Goal: Ask a question

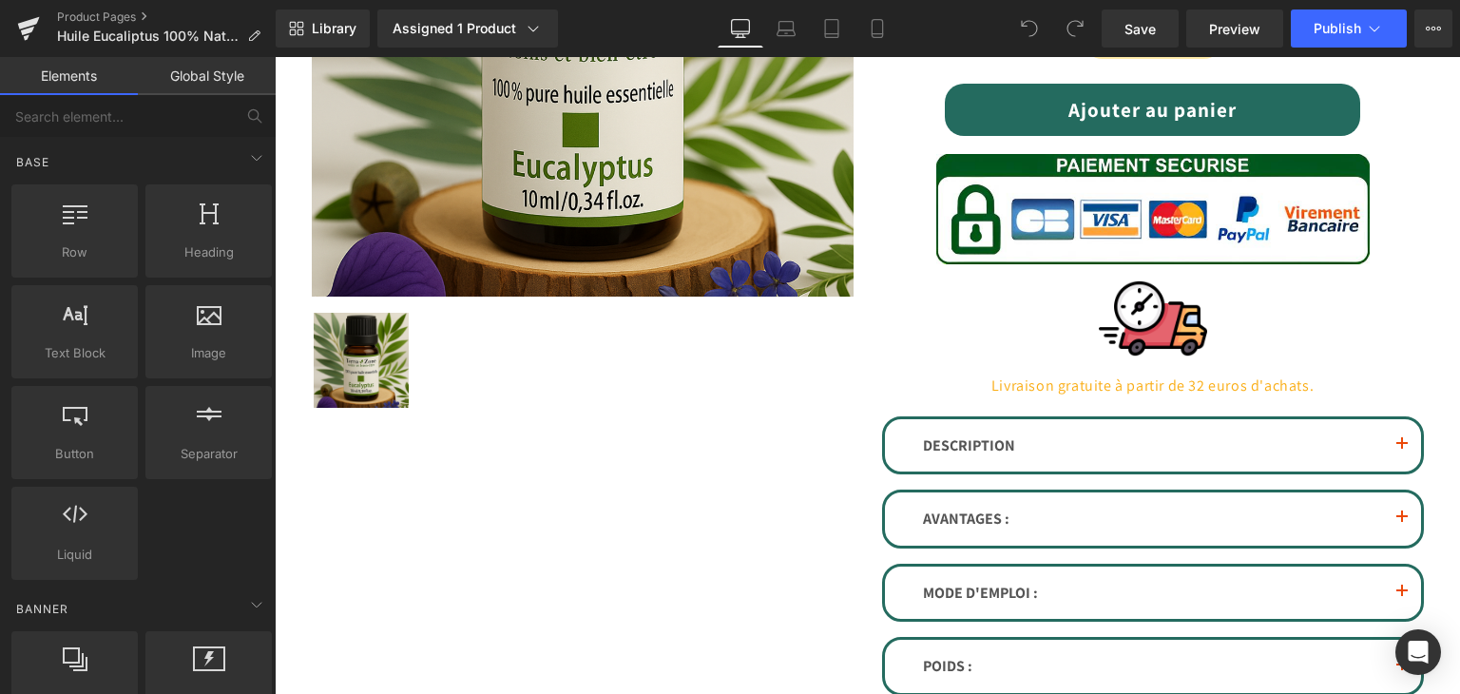
scroll to position [285, 0]
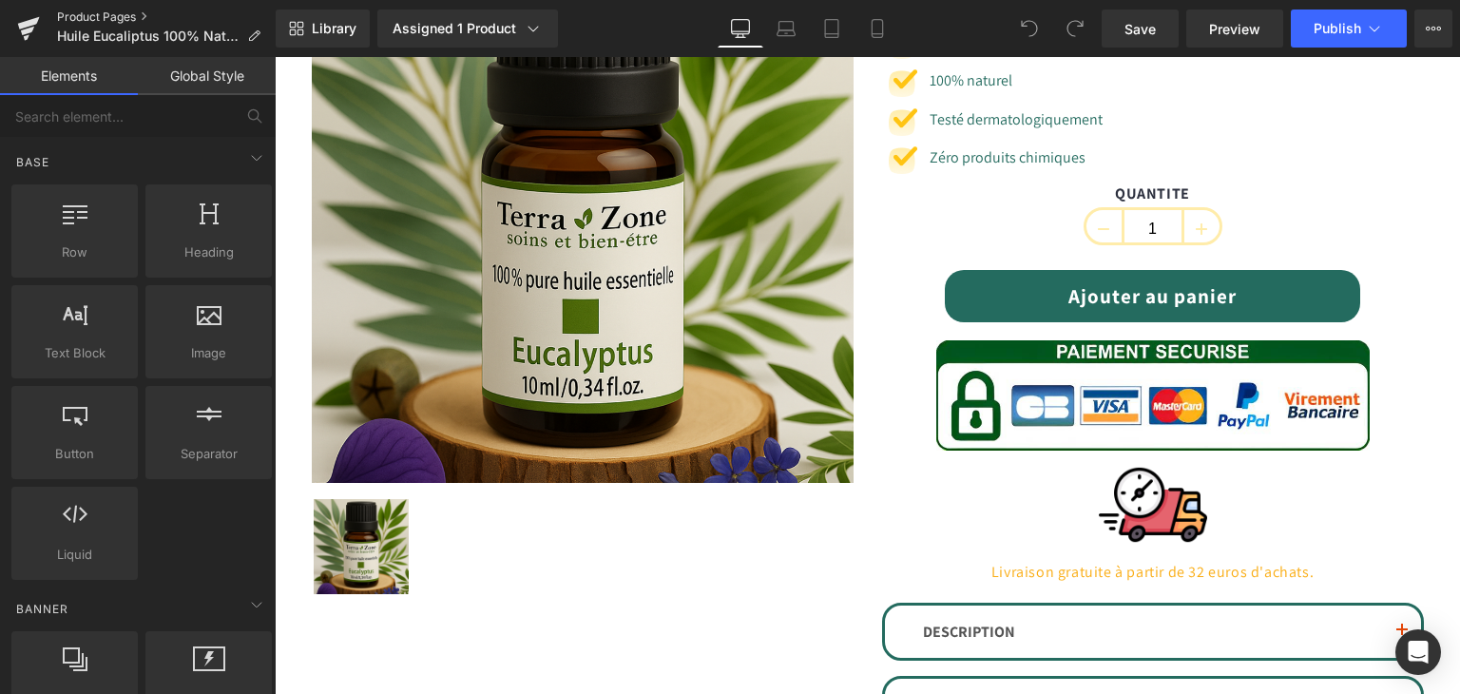
click at [140, 13] on link "Product Pages" at bounding box center [166, 17] width 219 height 15
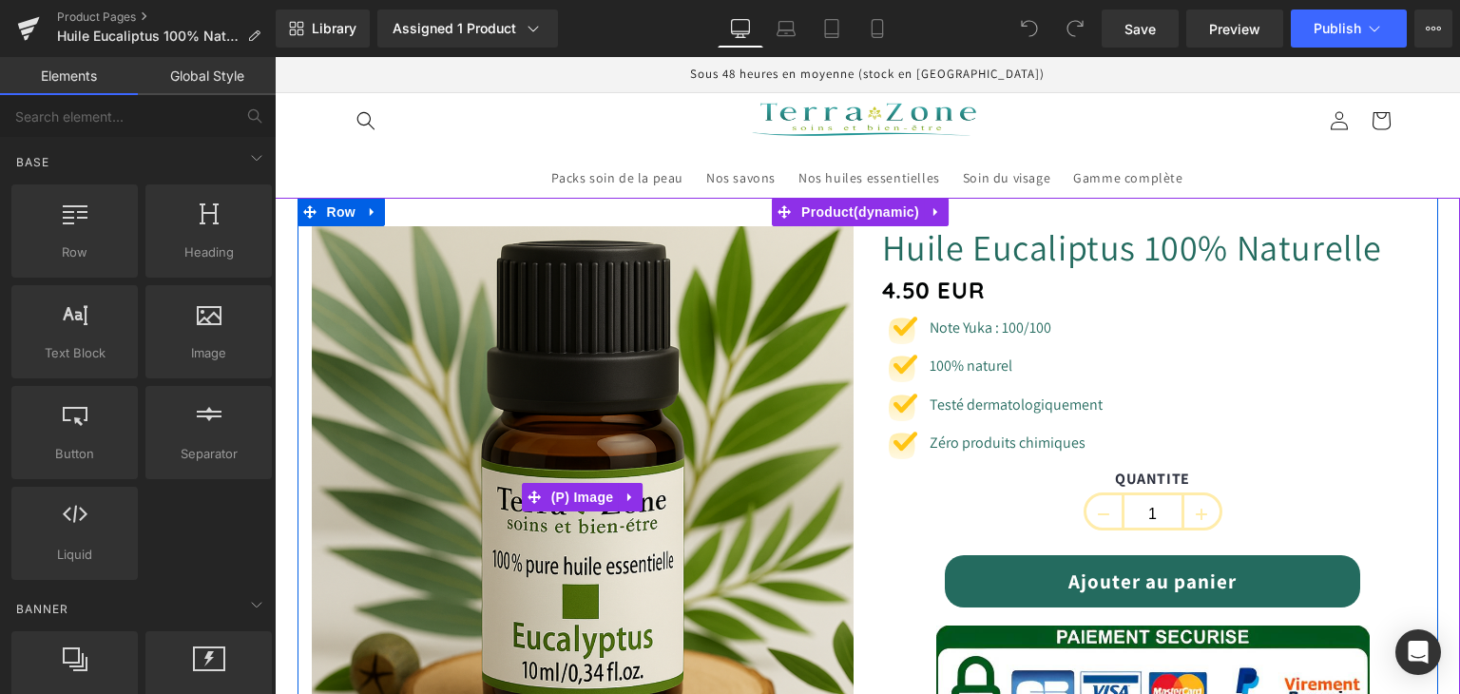
click at [598, 366] on img at bounding box center [583, 497] width 542 height 542
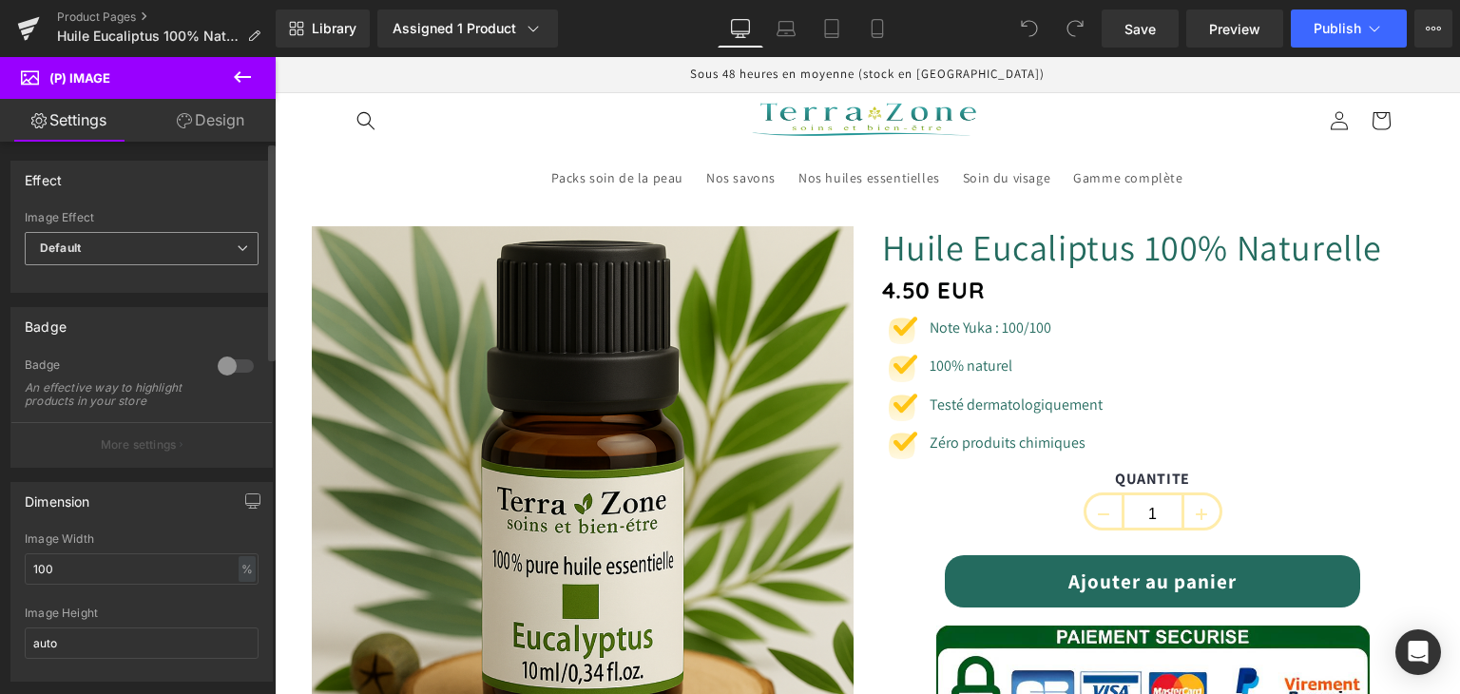
click at [237, 243] on icon at bounding box center [242, 247] width 11 height 11
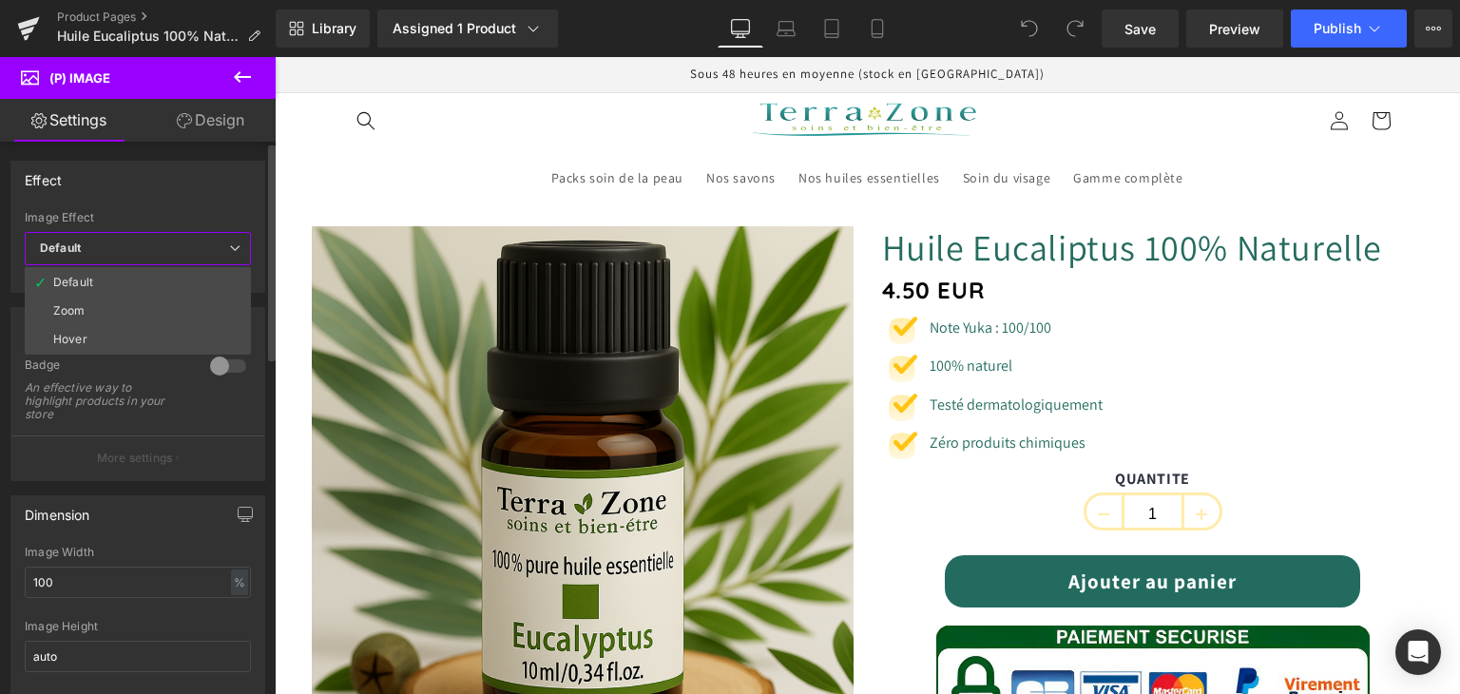
click at [236, 243] on icon at bounding box center [234, 247] width 11 height 11
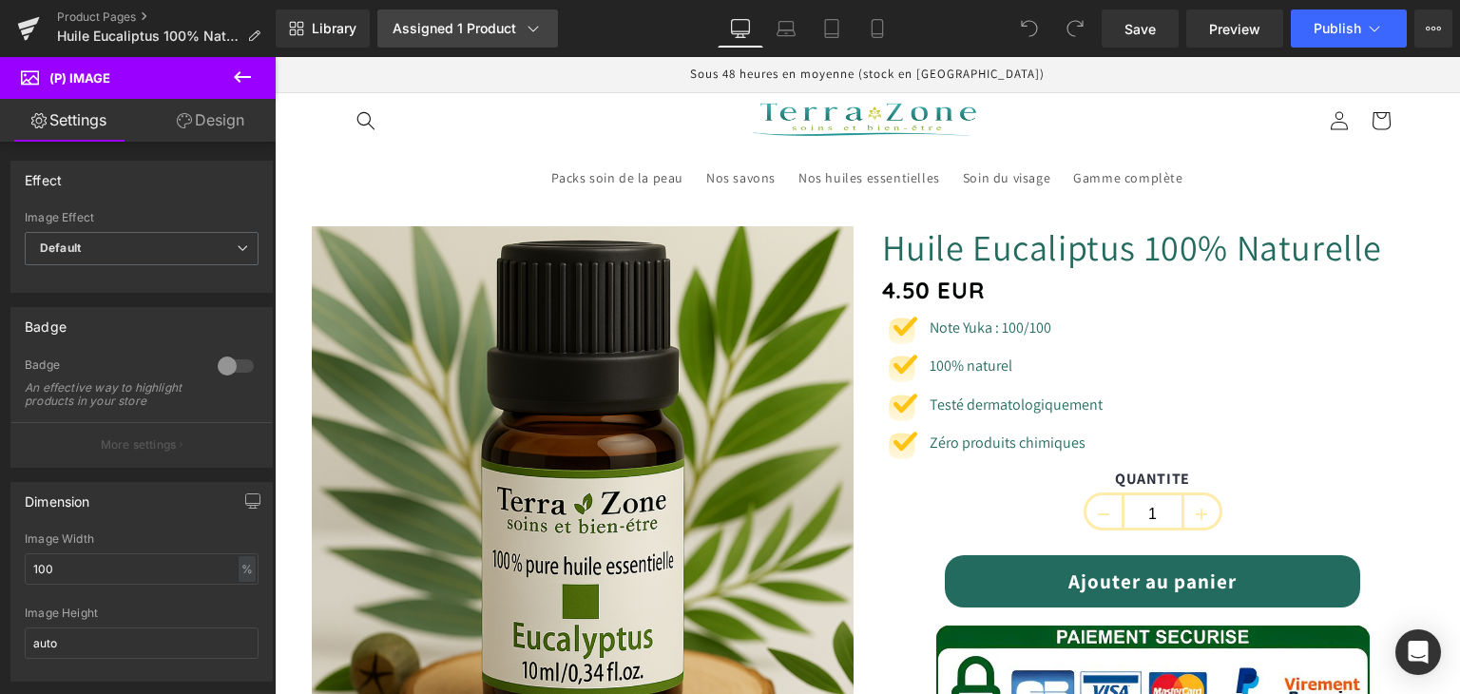
click at [534, 24] on icon at bounding box center [533, 28] width 19 height 19
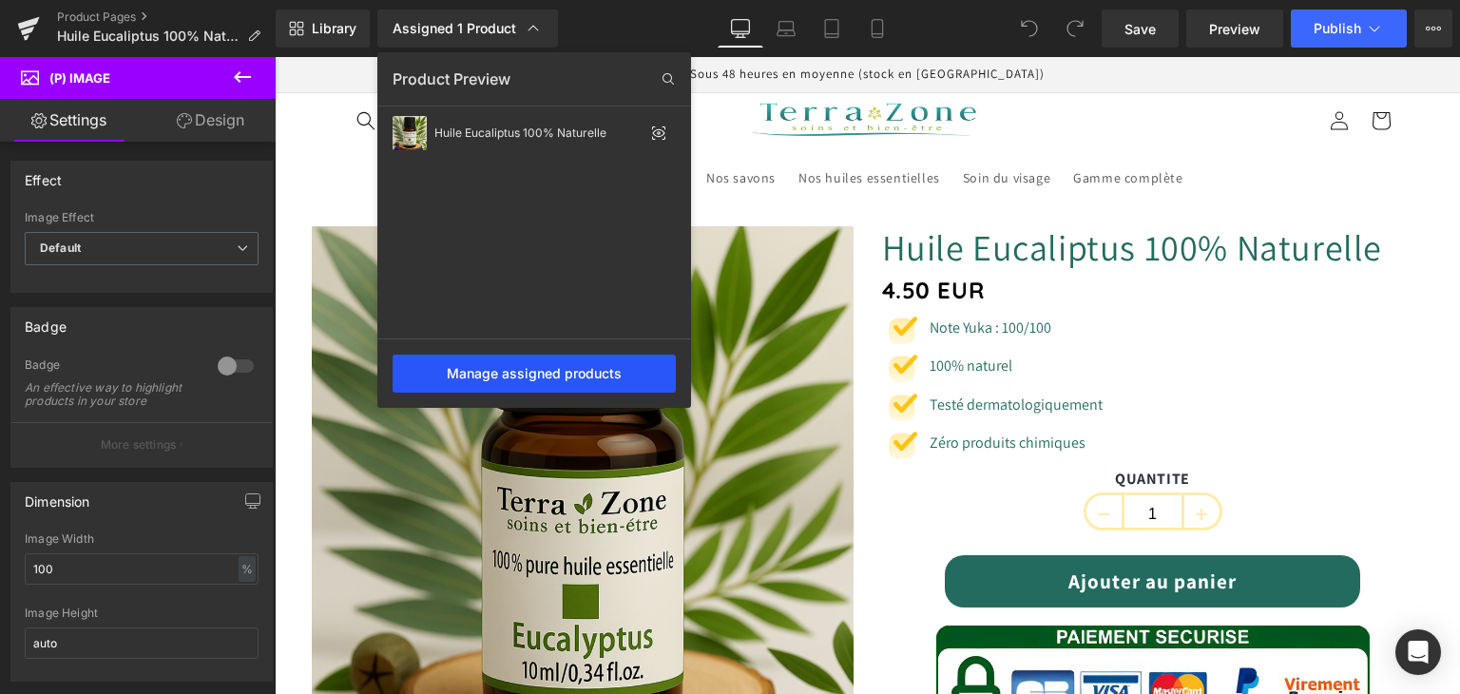
click at [578, 372] on div "Manage assigned products" at bounding box center [534, 374] width 283 height 38
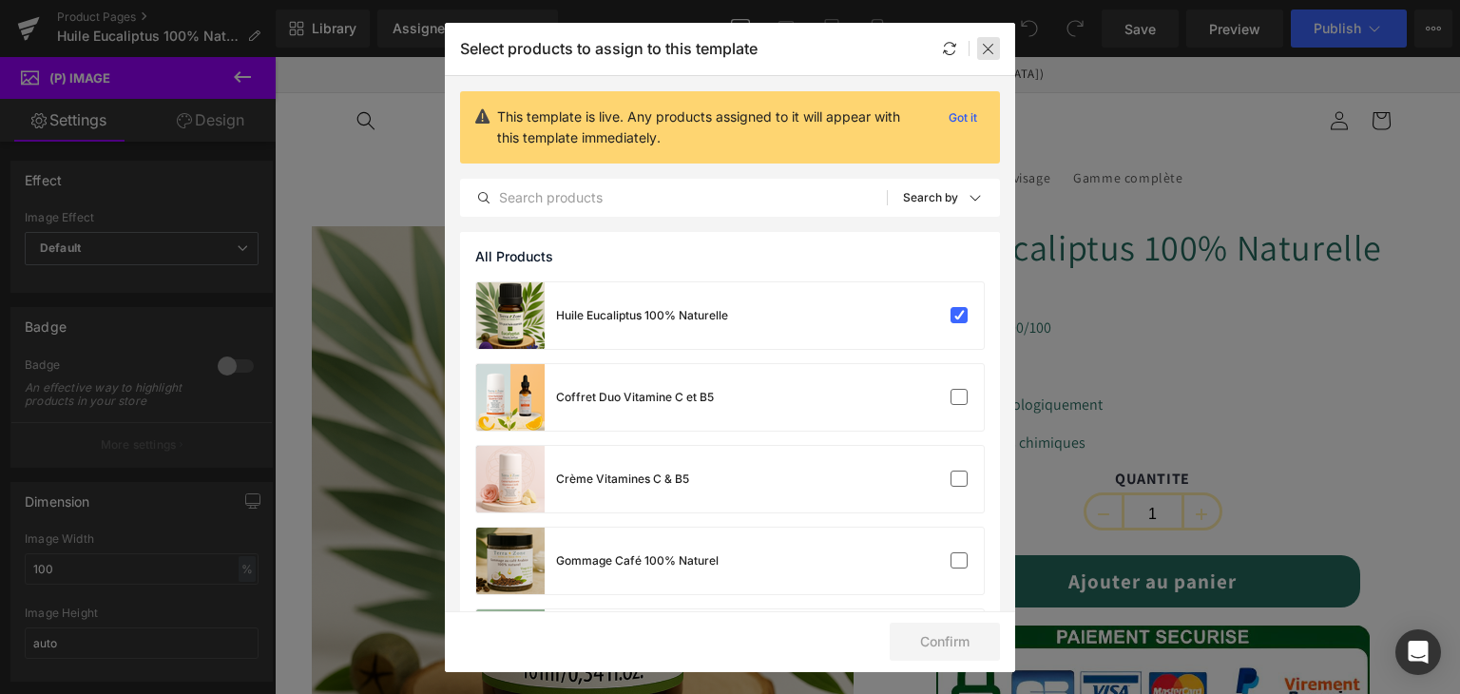
click at [994, 42] on icon at bounding box center [988, 48] width 15 height 15
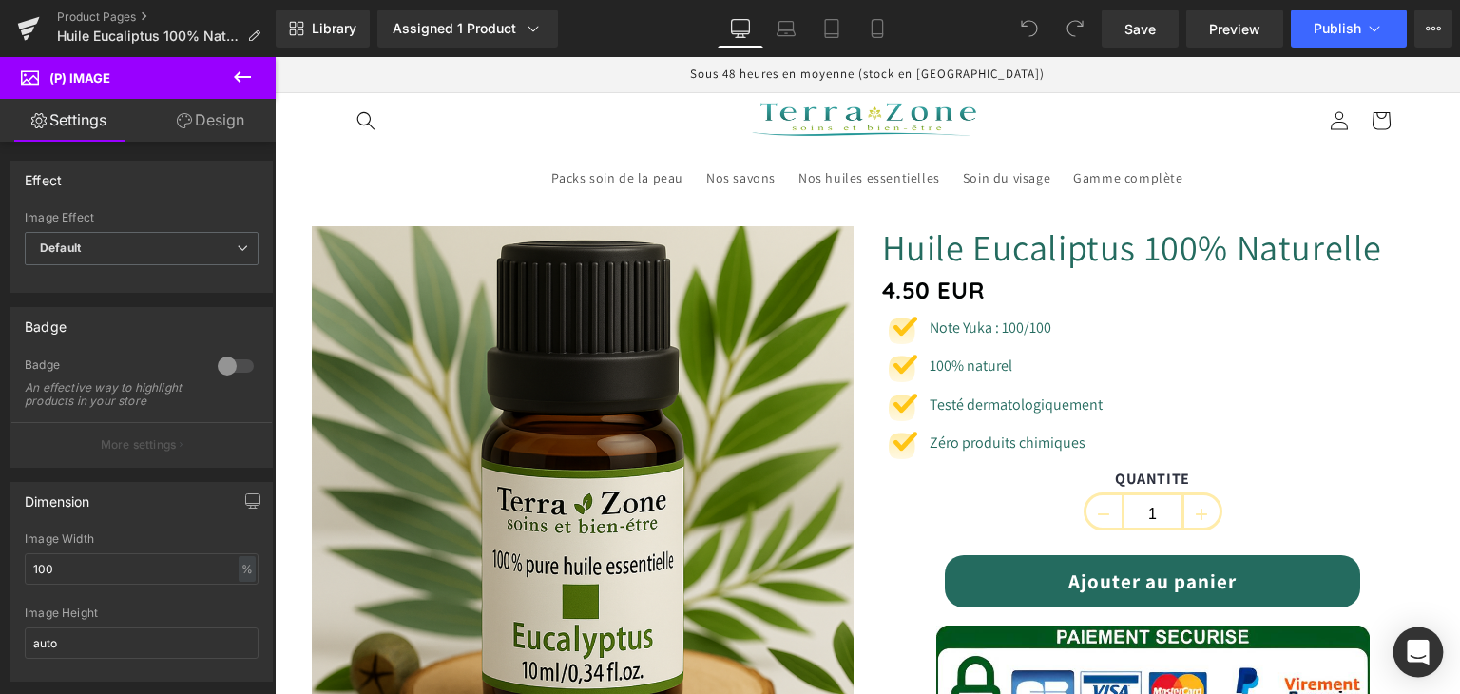
drag, startPoint x: 1104, startPoint y: 598, endPoint x: 1407, endPoint y: 655, distance: 308.5
click at [1407, 655] on icon "Open Intercom Messenger" at bounding box center [1418, 652] width 25 height 25
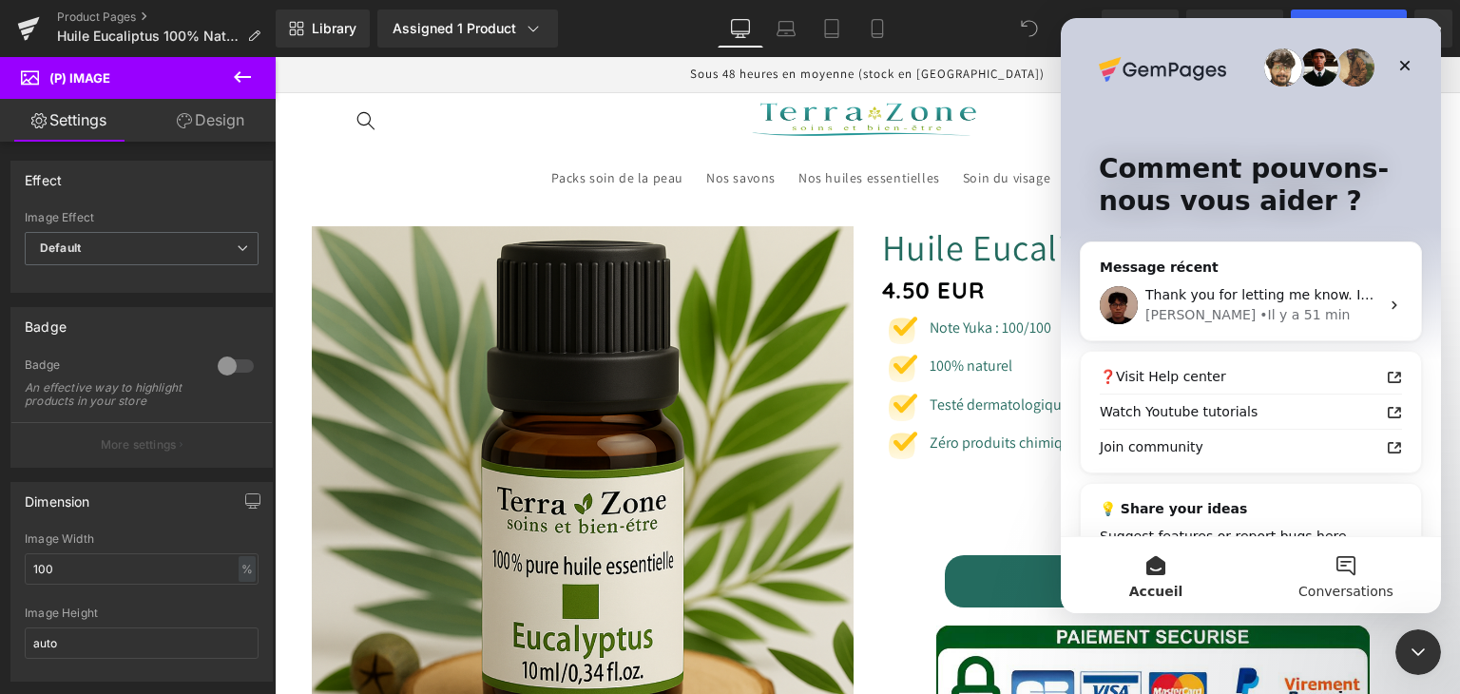
click at [1347, 575] on button "Conversations" at bounding box center [1346, 575] width 190 height 76
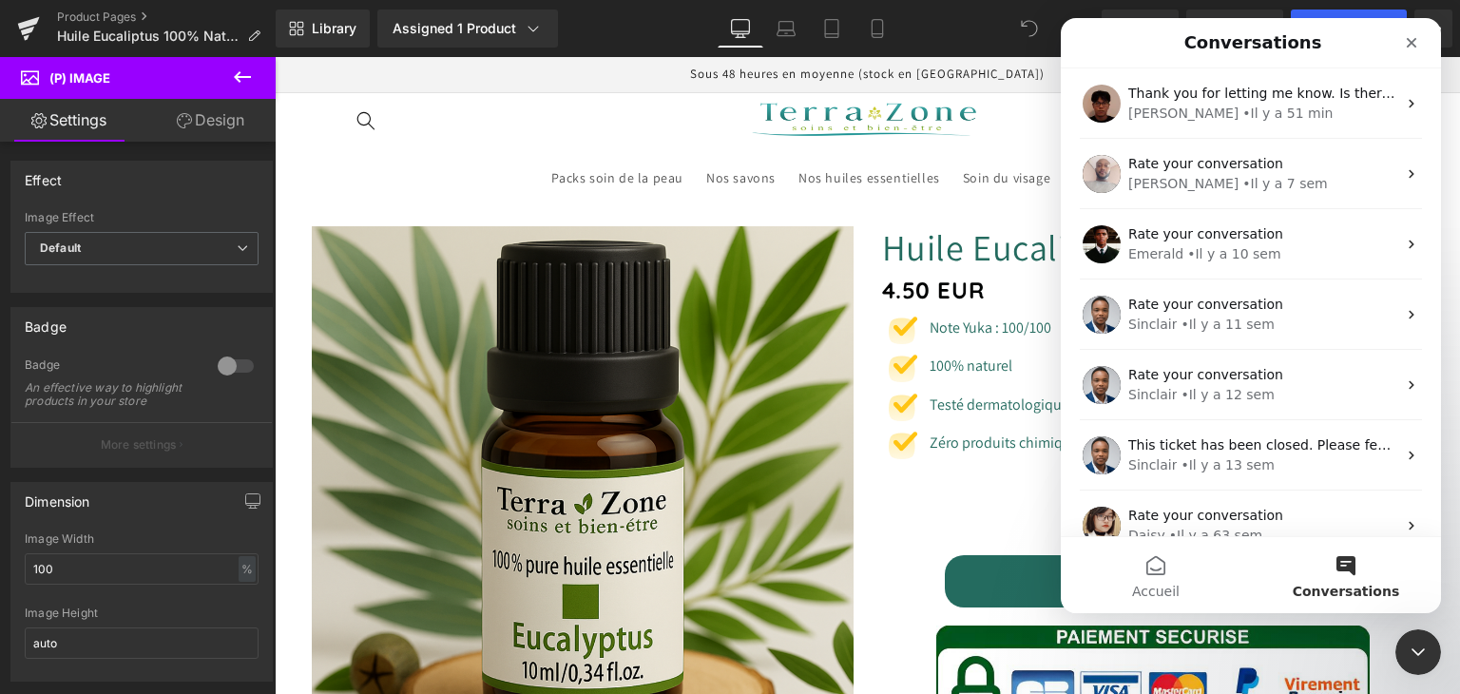
click at [816, 182] on div at bounding box center [730, 318] width 1460 height 637
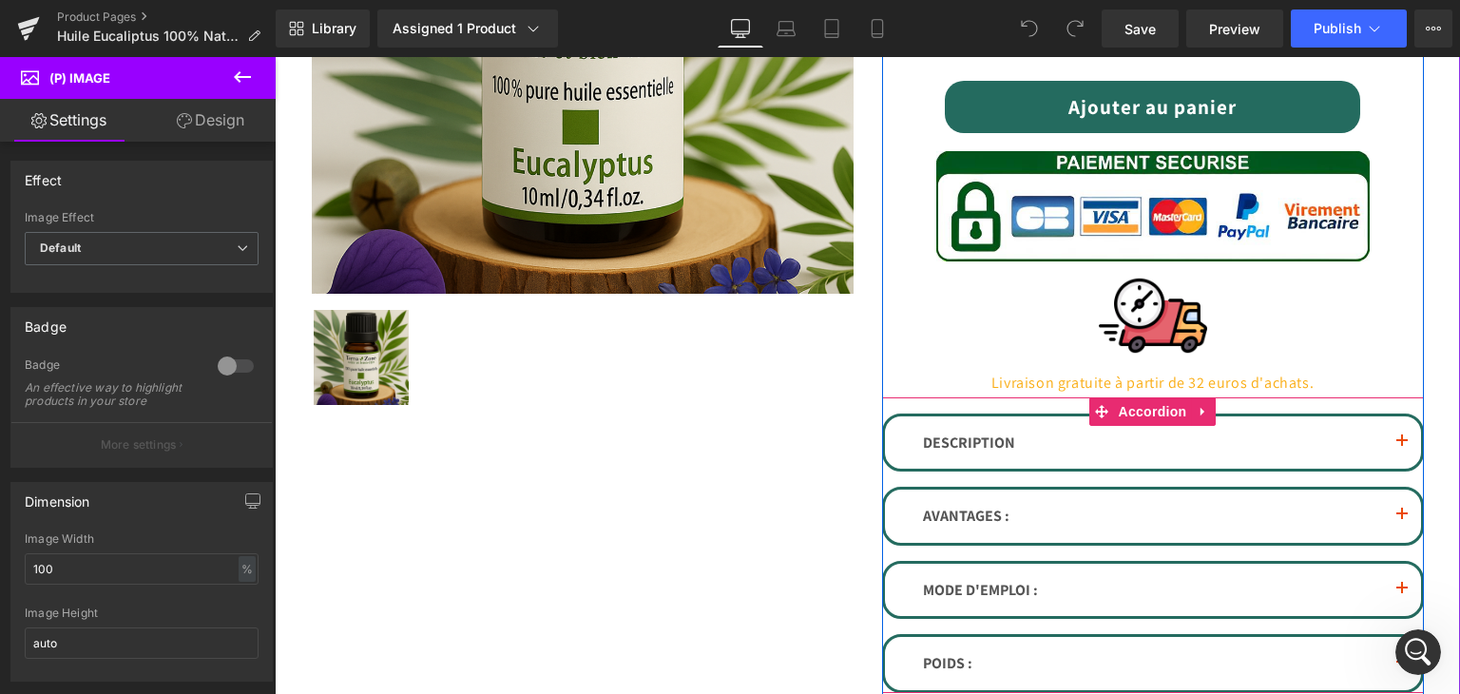
scroll to position [570, 0]
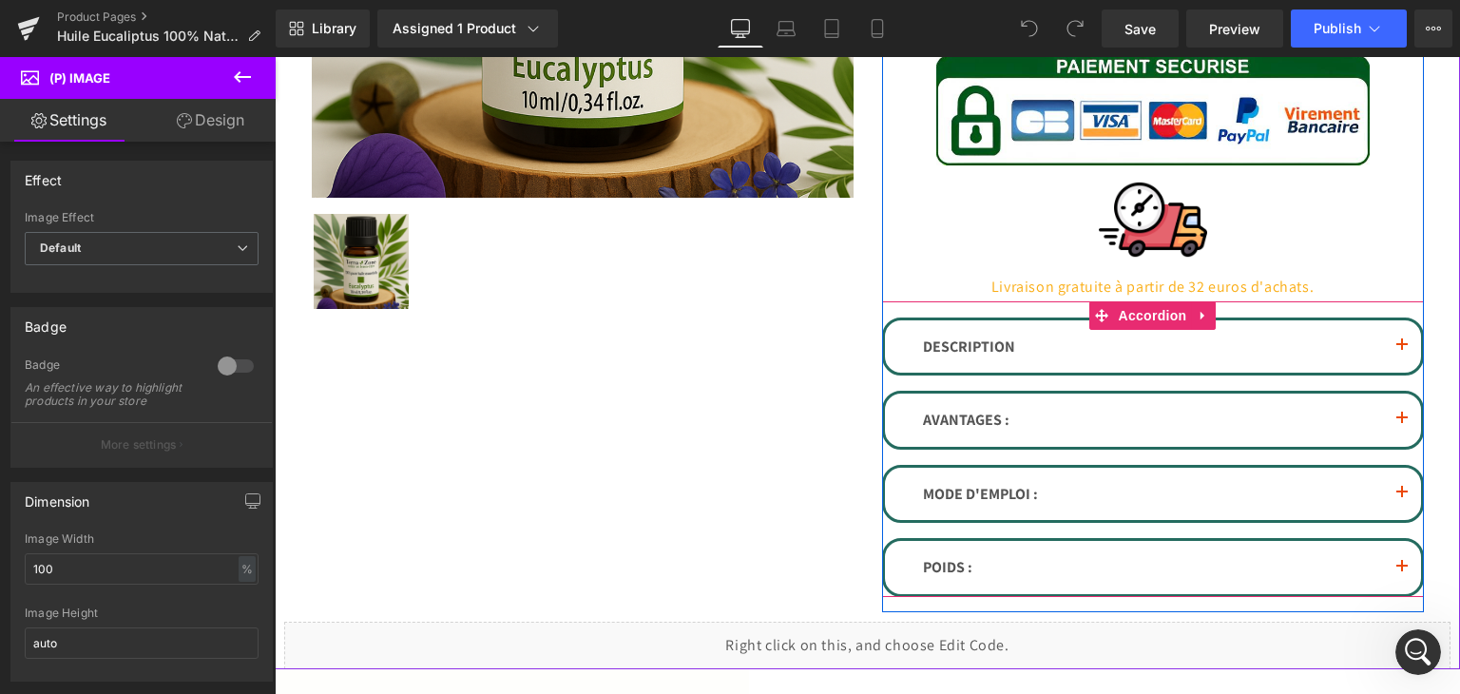
click at [1386, 343] on button "button" at bounding box center [1402, 346] width 38 height 53
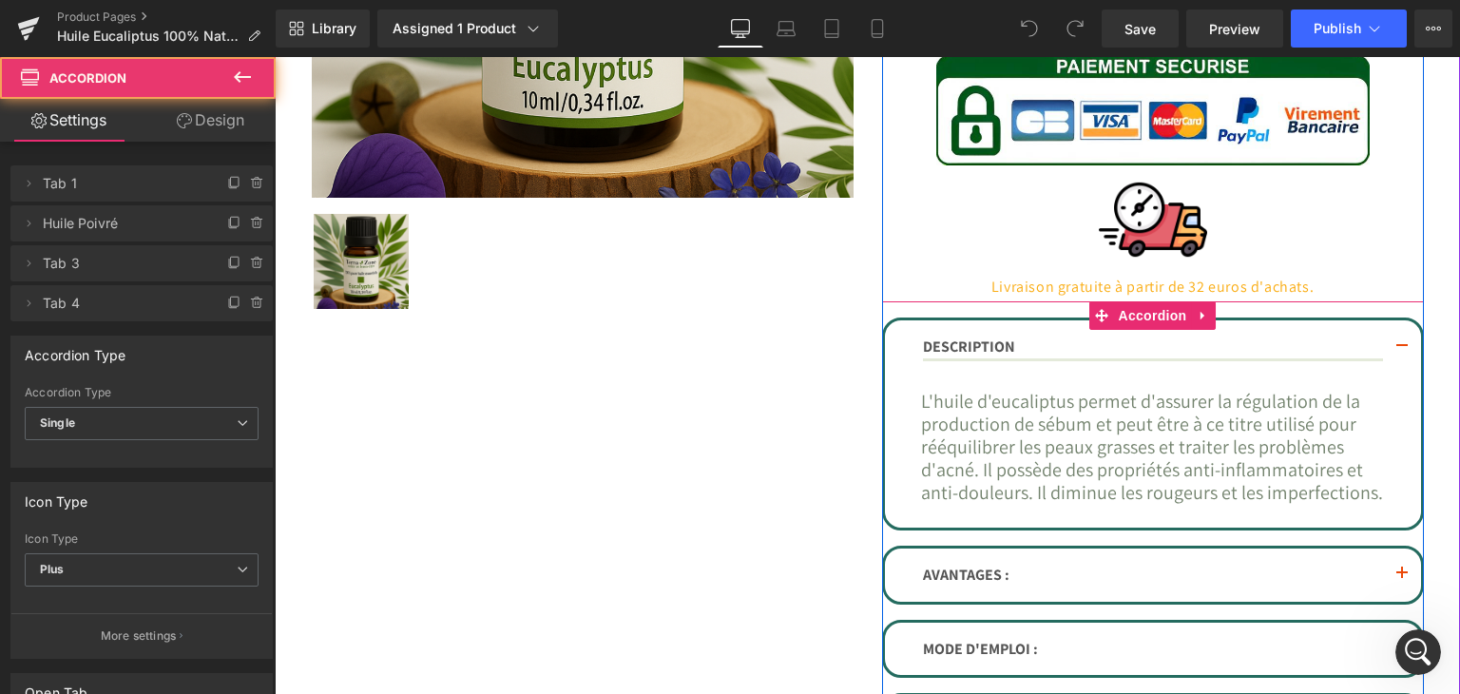
click at [1386, 343] on button "button" at bounding box center [1402, 348] width 38 height 56
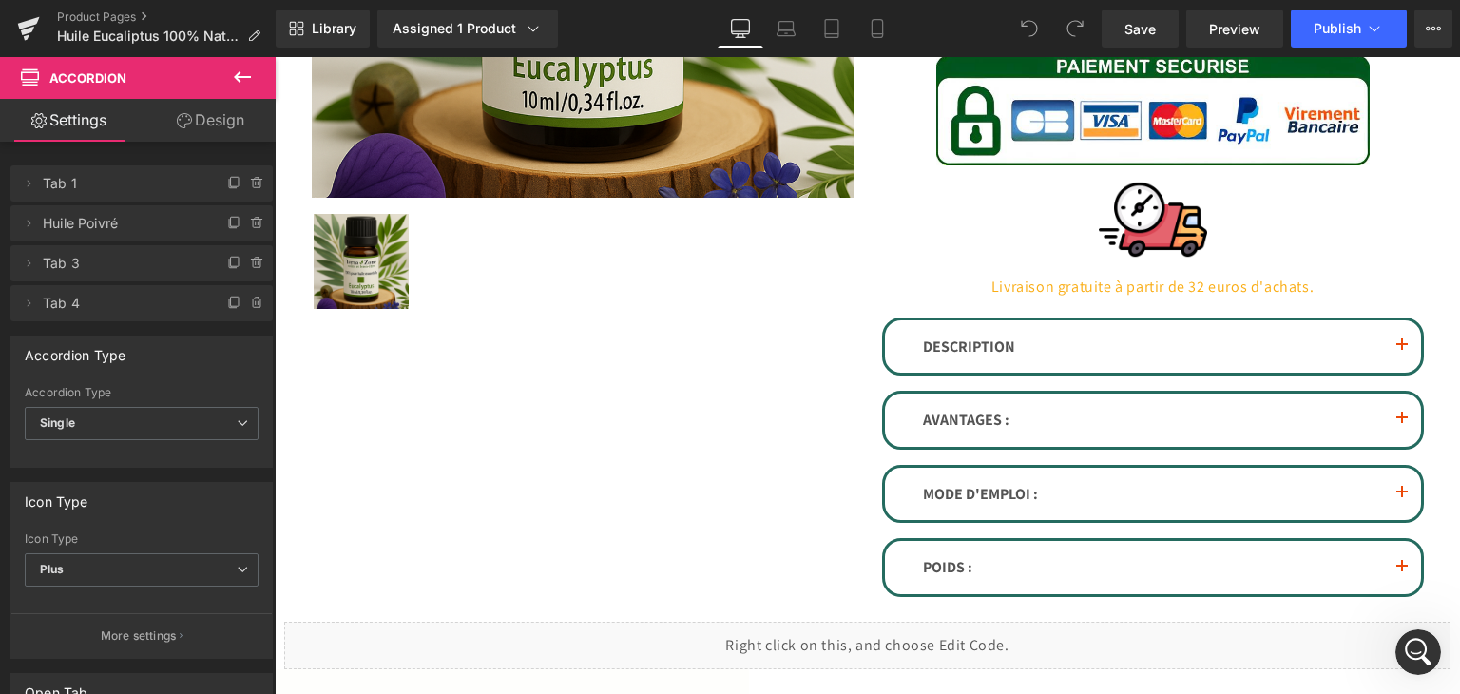
click at [1411, 651] on icon "Ouvrir le Messenger Intercom" at bounding box center [1418, 652] width 31 height 31
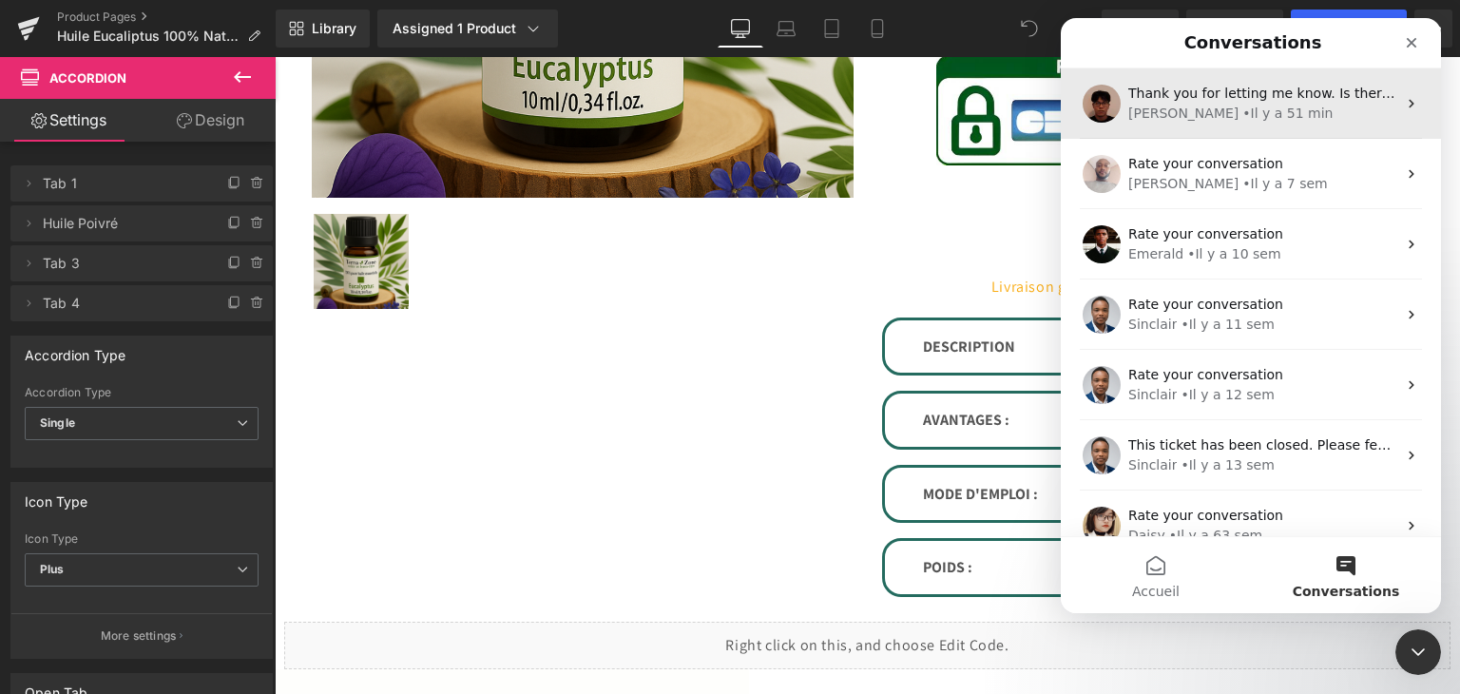
click at [1242, 111] on div "• Il y a 51 min" at bounding box center [1287, 114] width 90 height 20
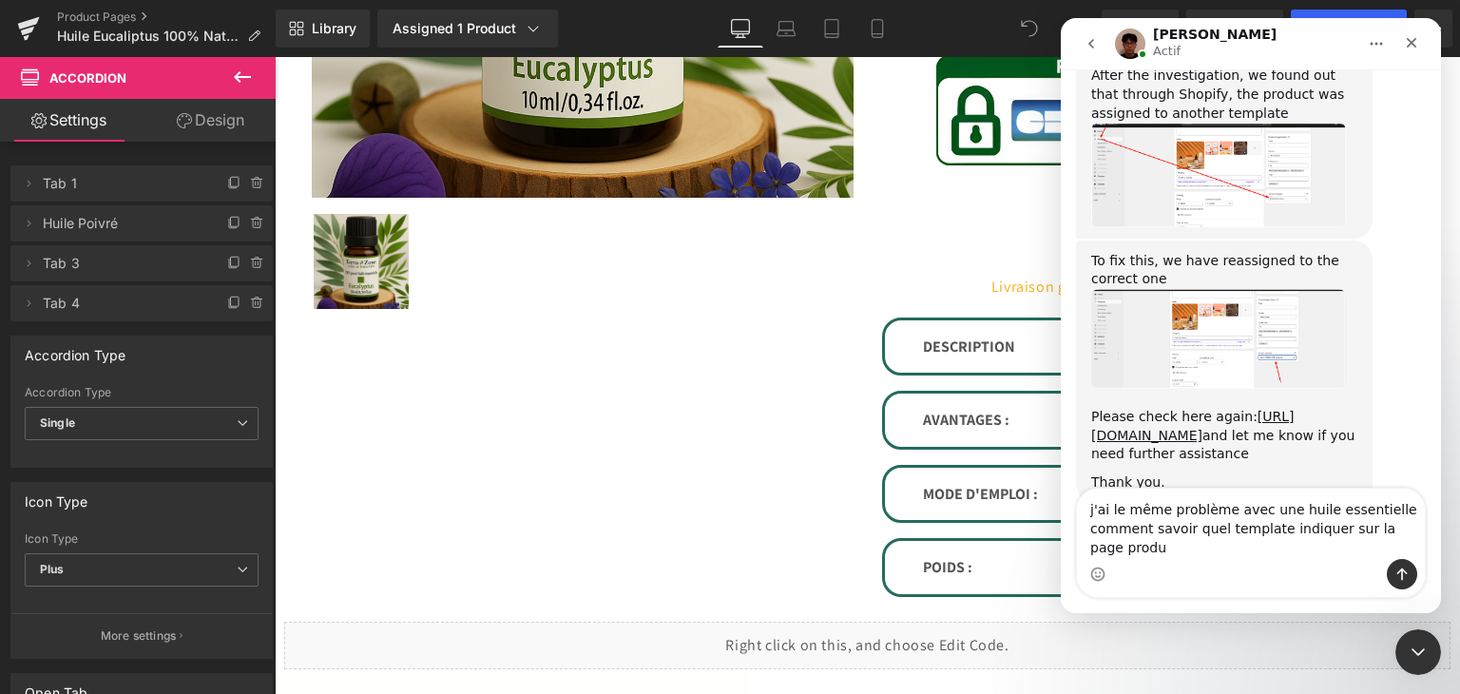
scroll to position [3449, 0]
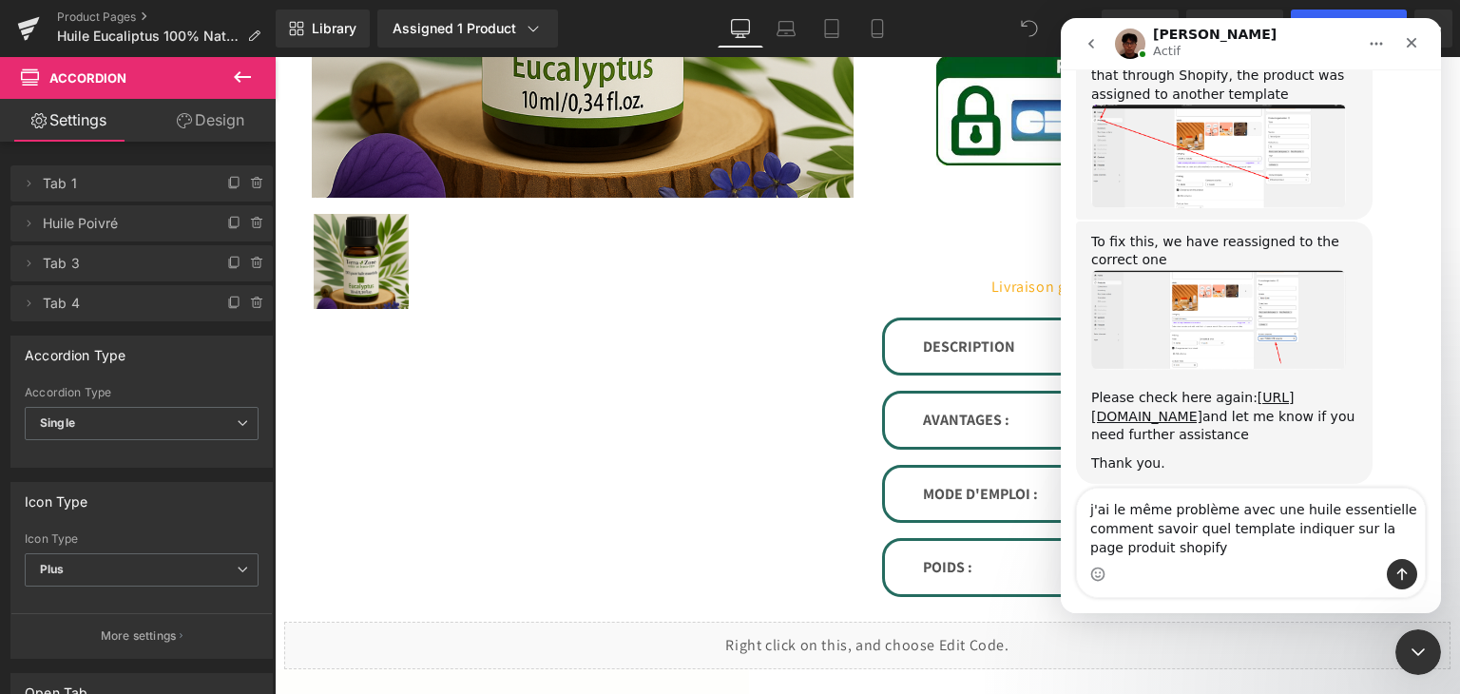
type textarea "j'ai le même problème avec une huile essentielle comment savoir quel template i…"
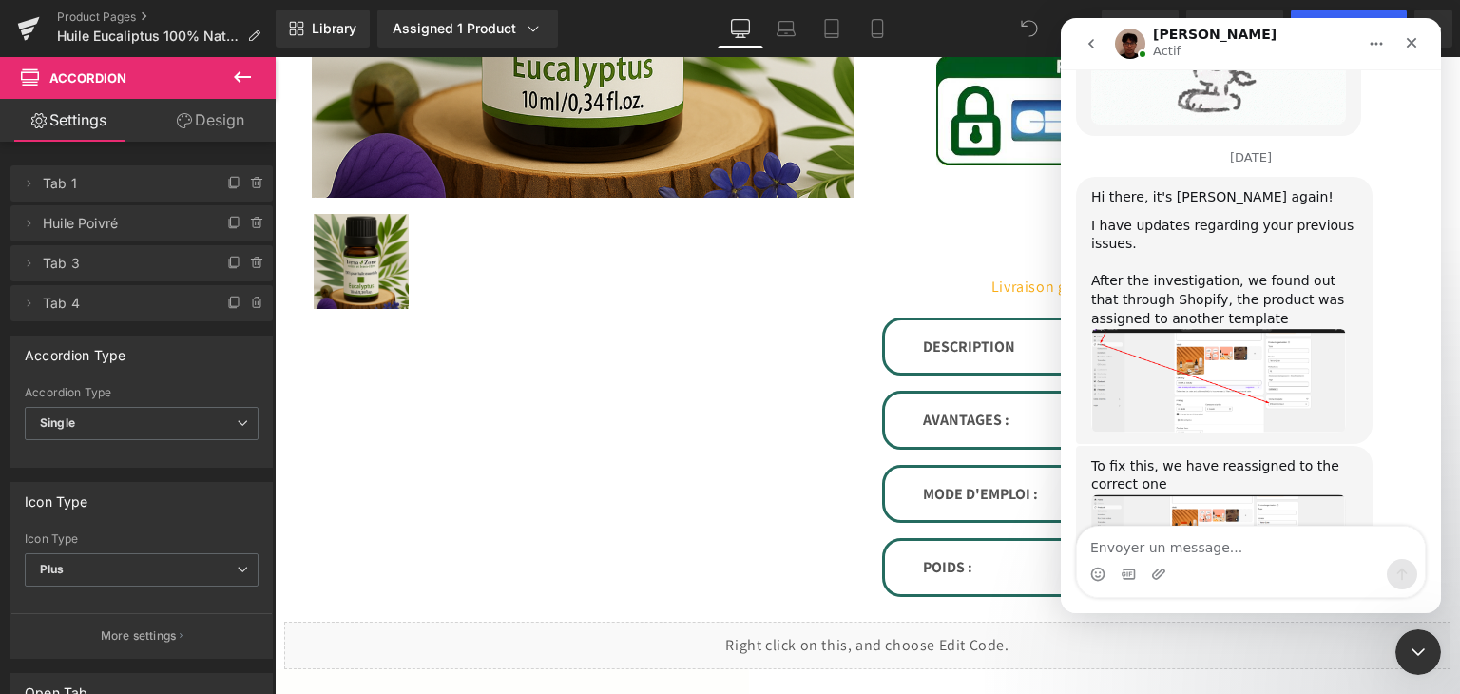
scroll to position [3220, 0]
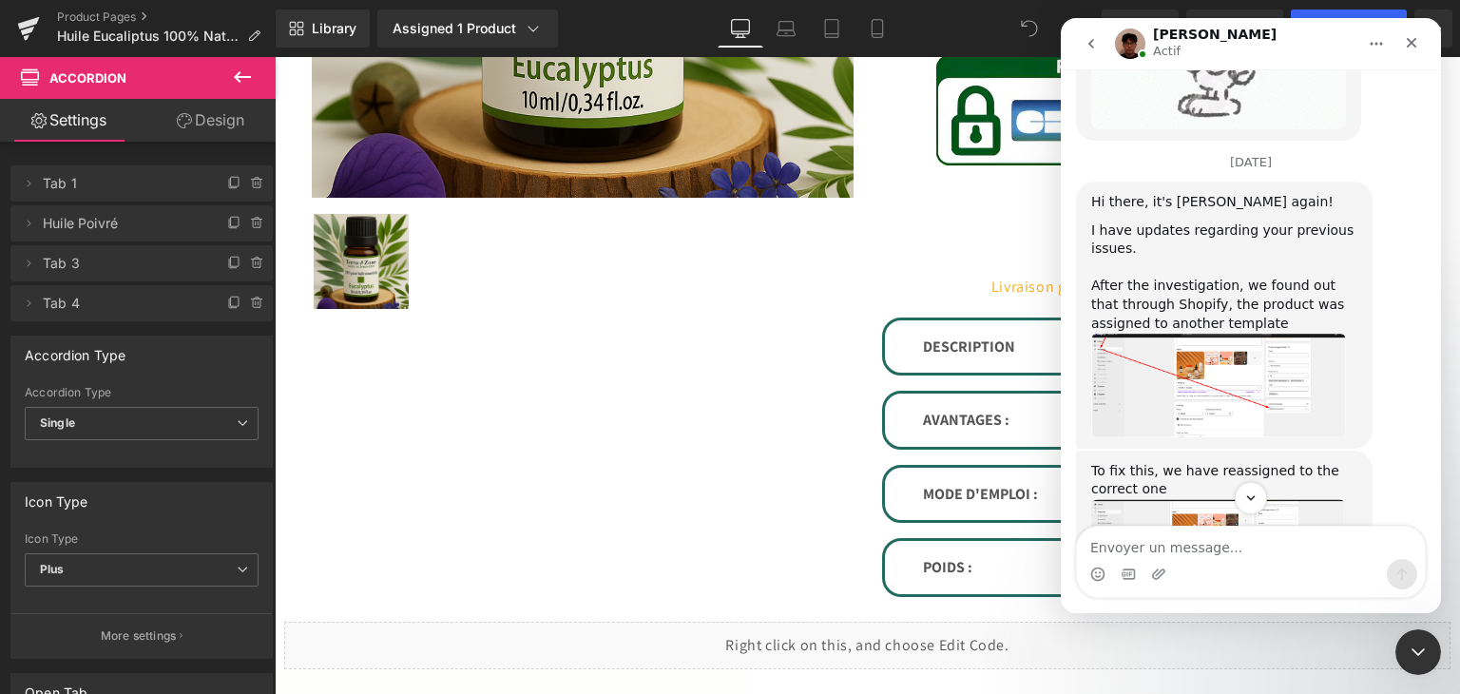
click at [1248, 499] on img "Kyle dit…" at bounding box center [1218, 549] width 255 height 100
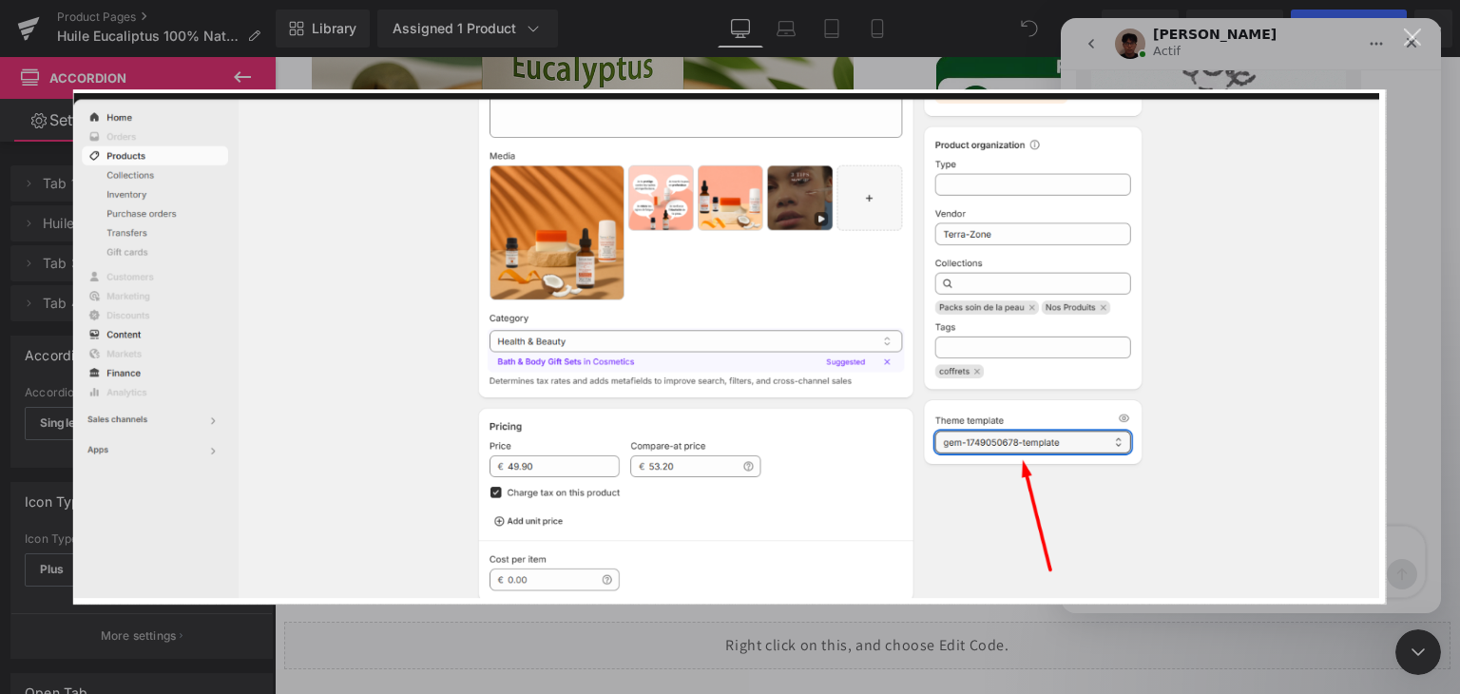
scroll to position [0, 0]
click at [1411, 32] on div "Fermer" at bounding box center [1413, 38] width 18 height 18
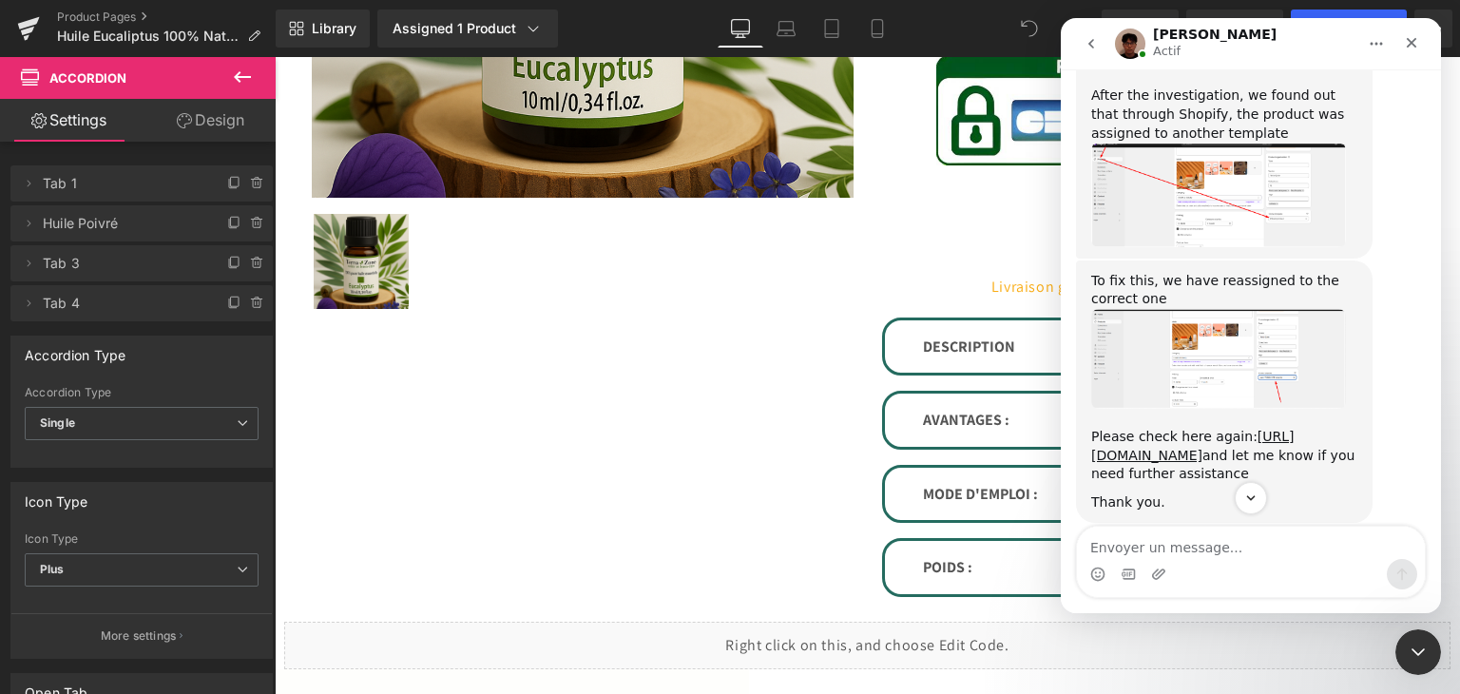
scroll to position [3505, 0]
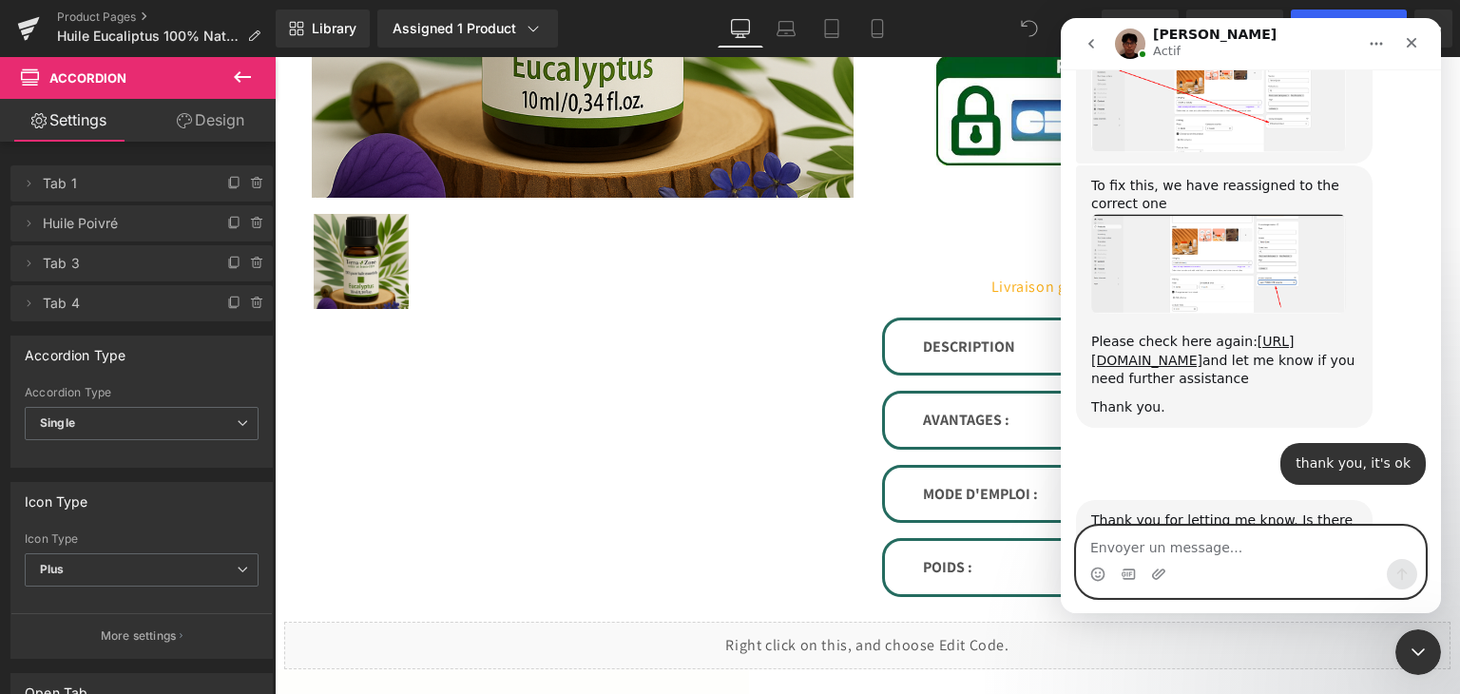
click at [1186, 556] on textarea "Envoyer un message..." at bounding box center [1251, 543] width 348 height 32
type textarea "h"
type textarea "thème template"
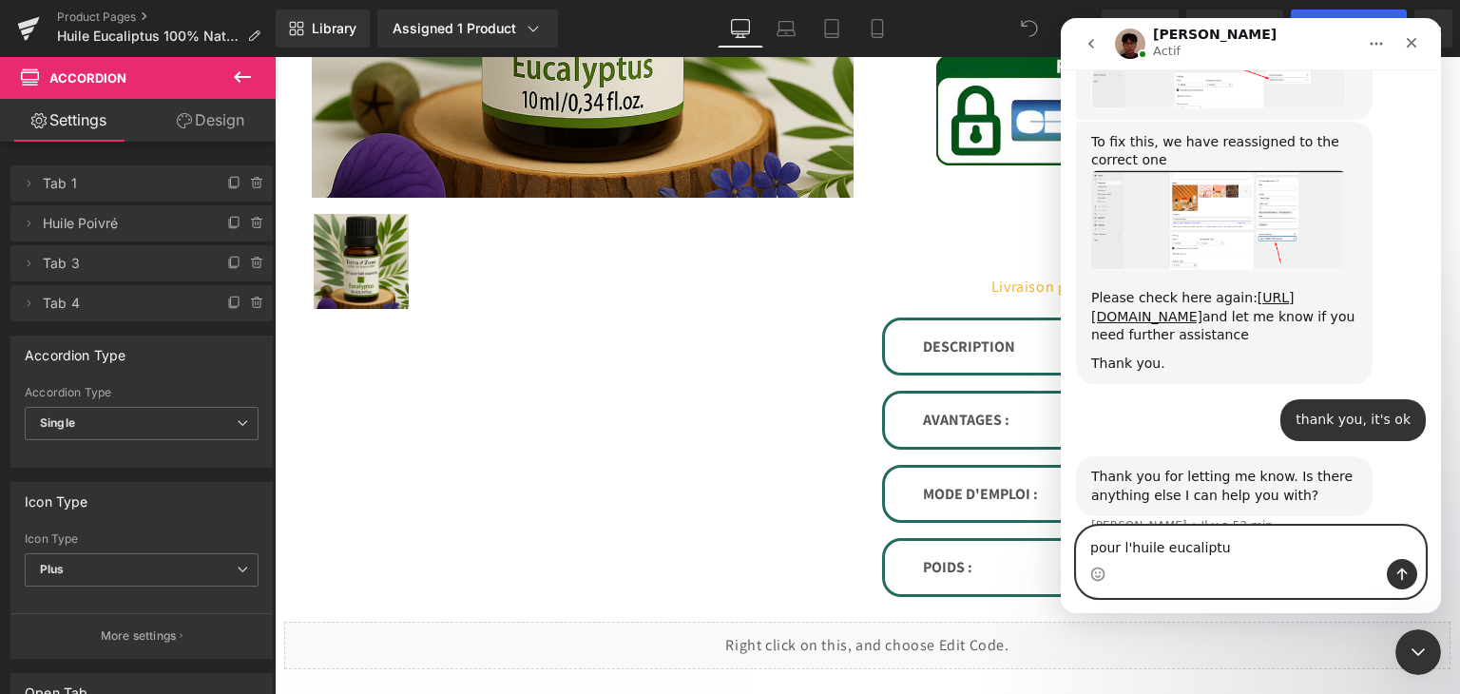
type textarea "pour l'huile eucaliptus"
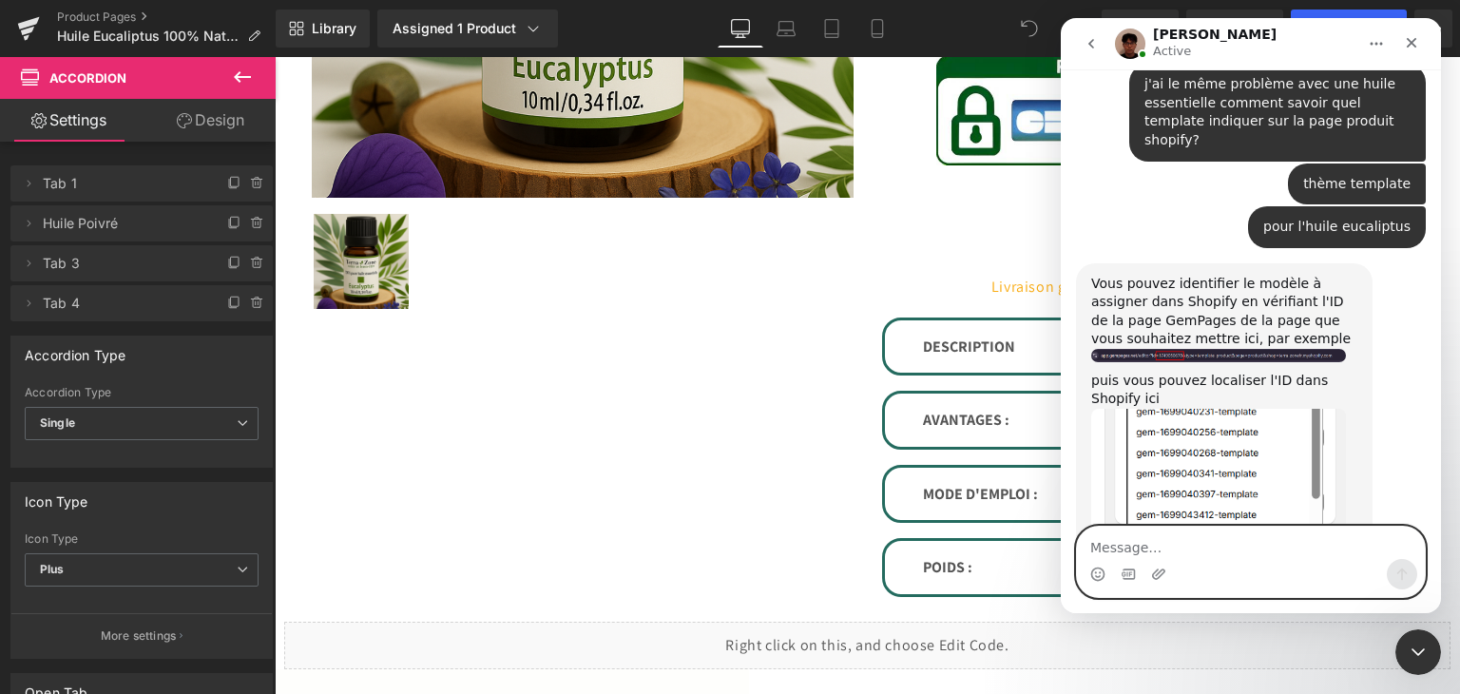
scroll to position [4094, 0]
click at [1106, 552] on textarea "Message…" at bounding box center [1251, 543] width 348 height 32
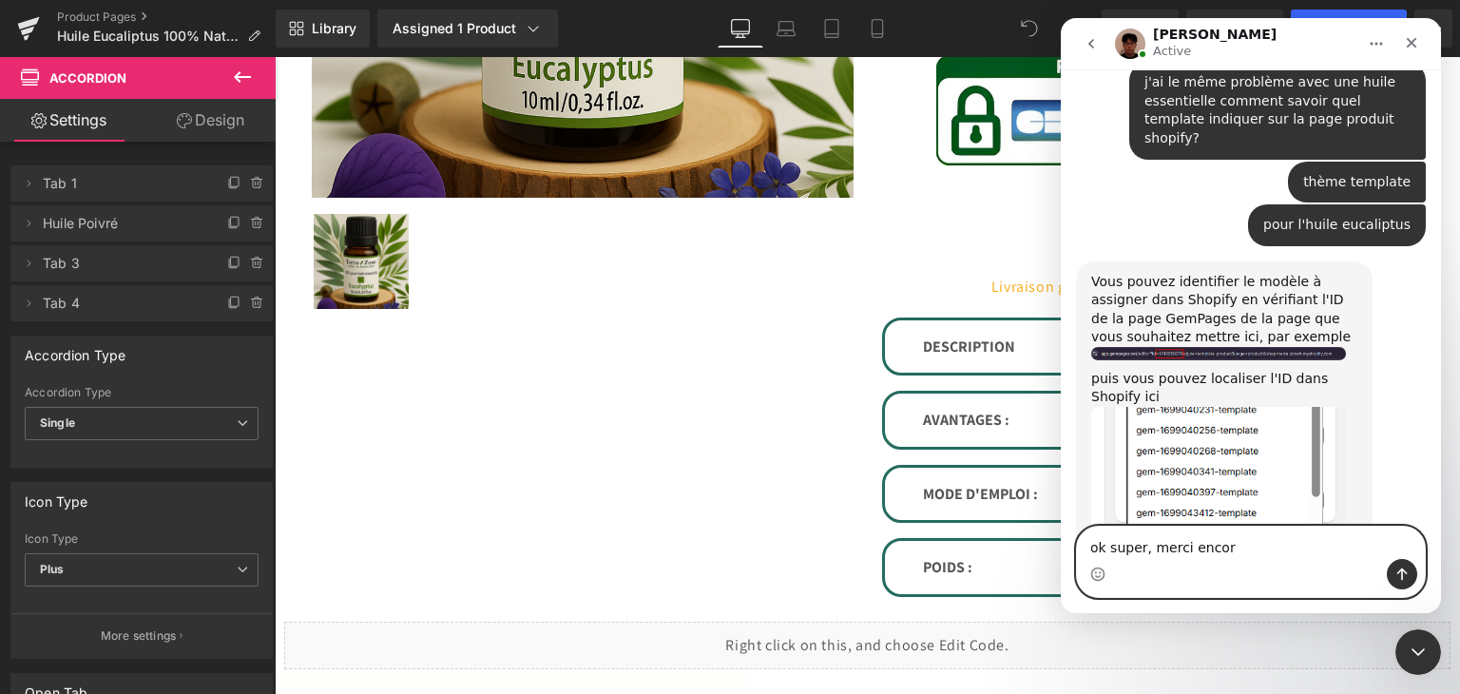
type textarea "ok super, merci encore"
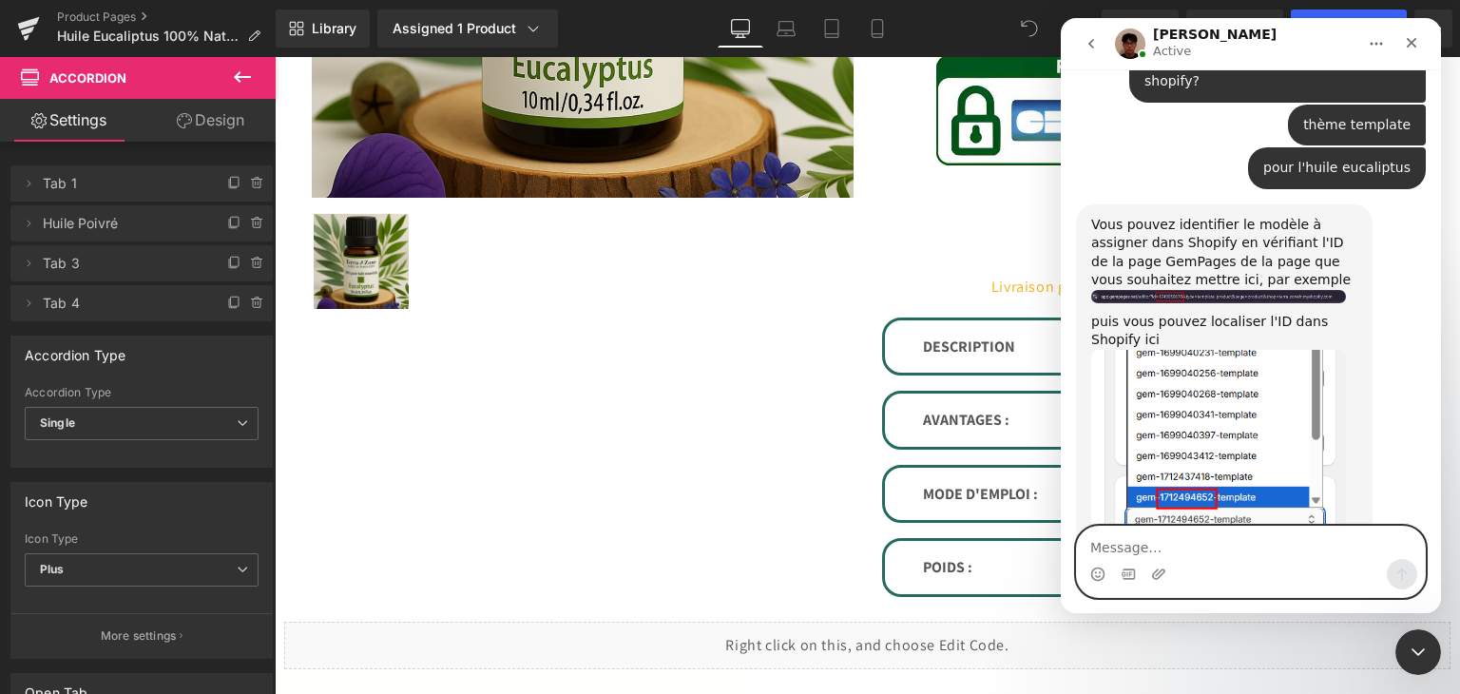
scroll to position [3866, 0]
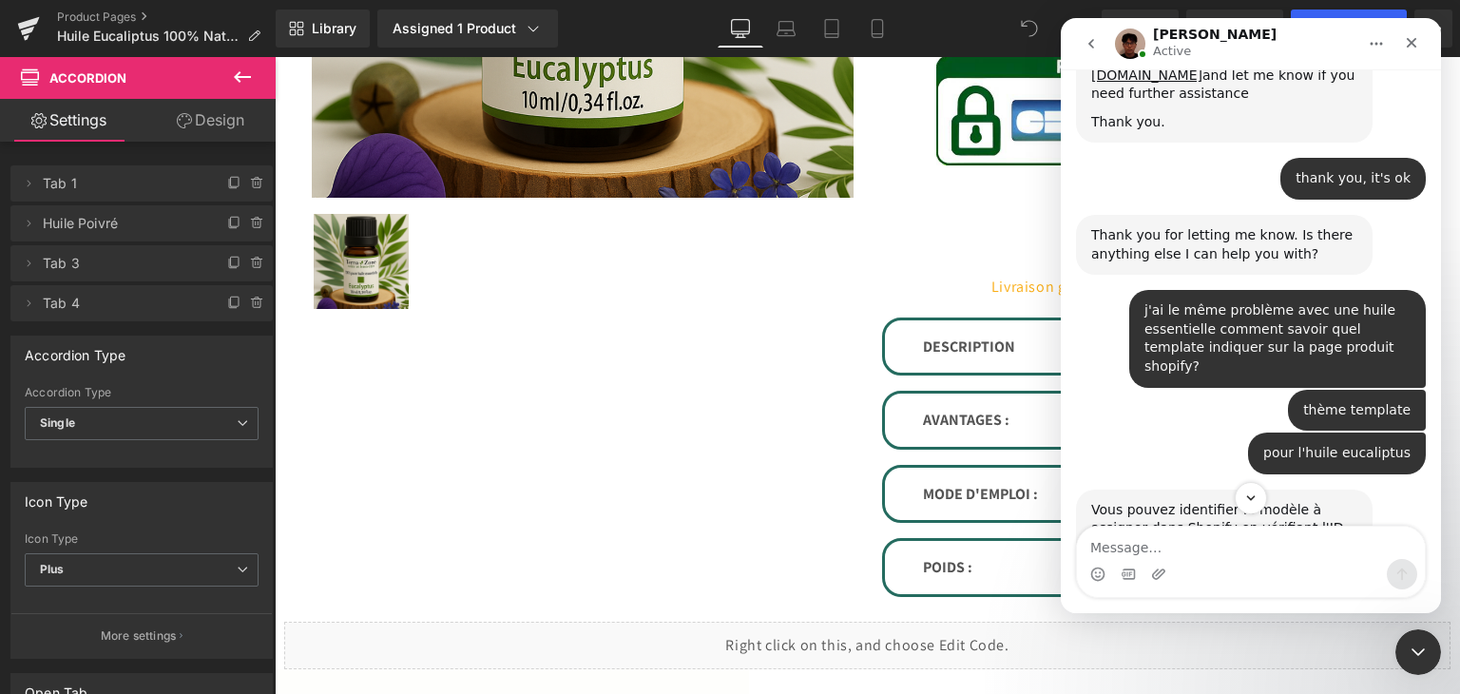
click at [1228, 484] on div "Intercom Messenger" at bounding box center [1251, 498] width 380 height 32
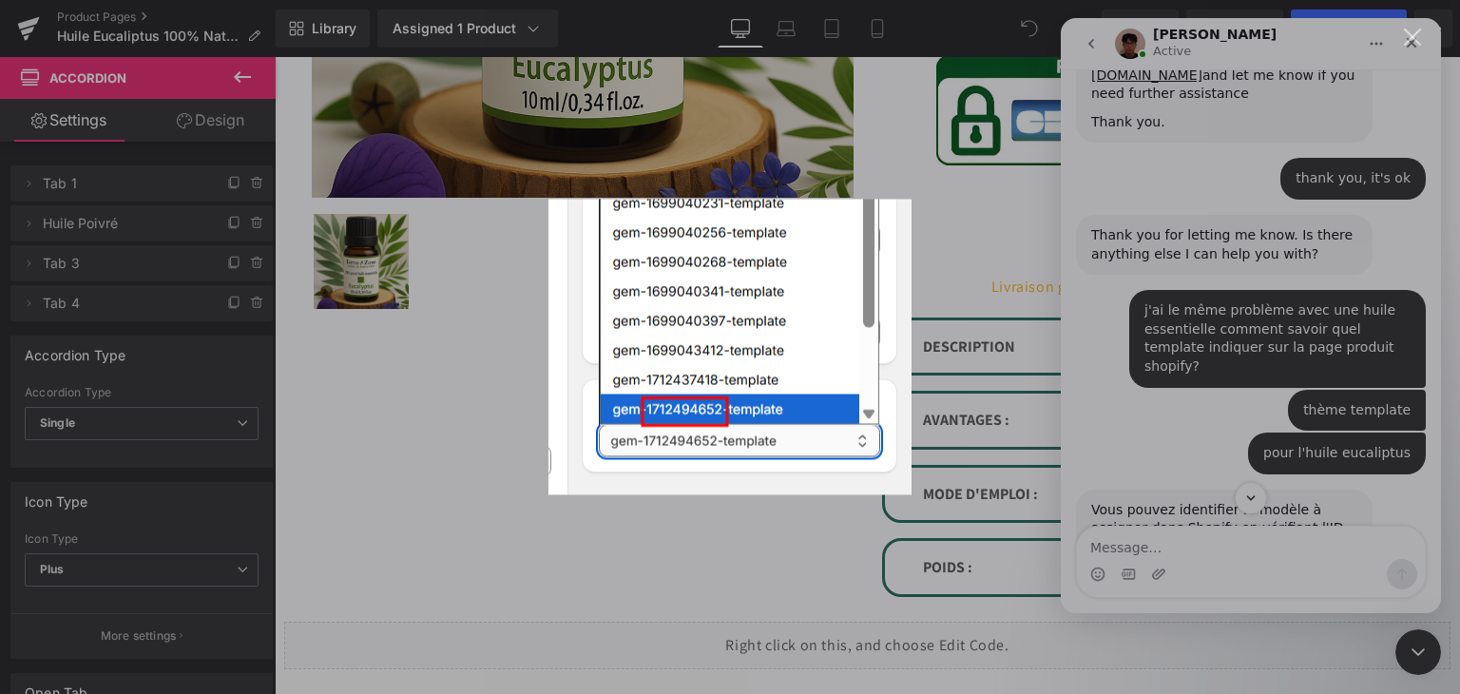
click at [991, 449] on div "Intercom Messenger" at bounding box center [730, 347] width 1460 height 694
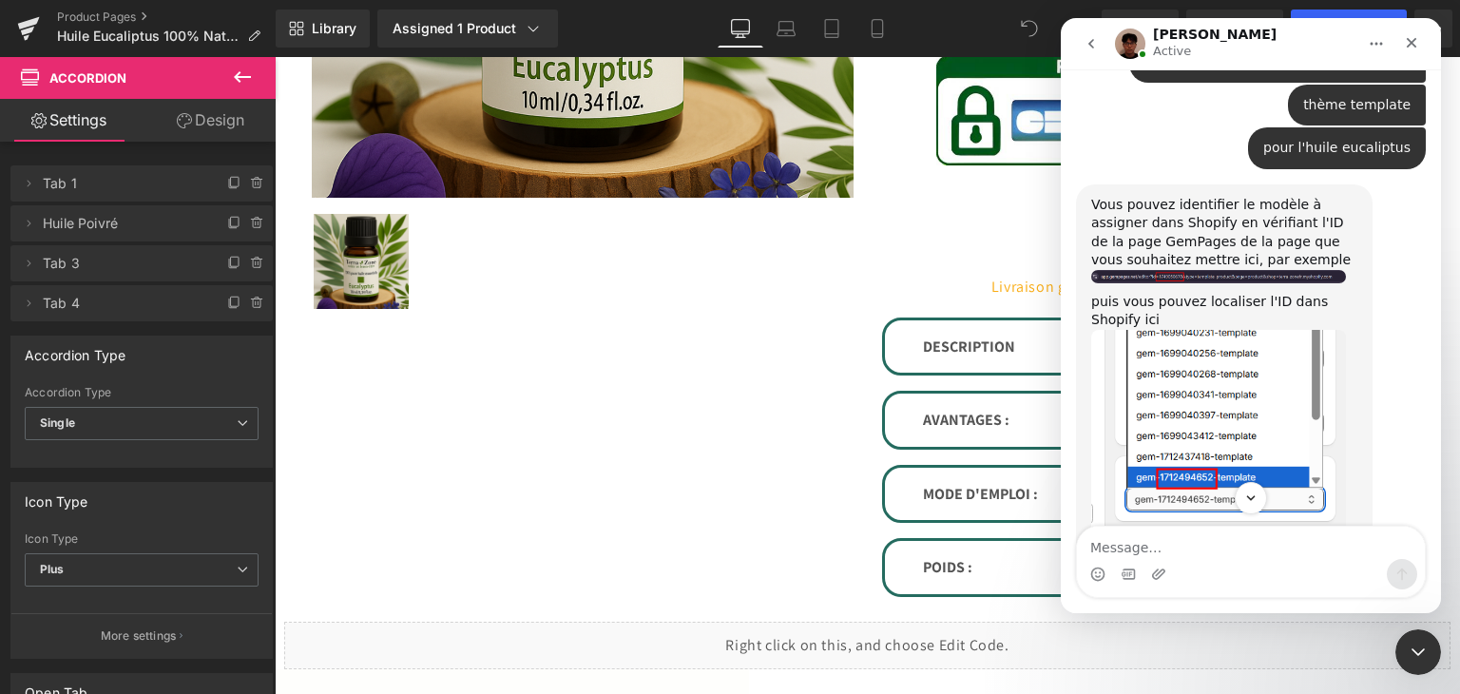
scroll to position [4223, 0]
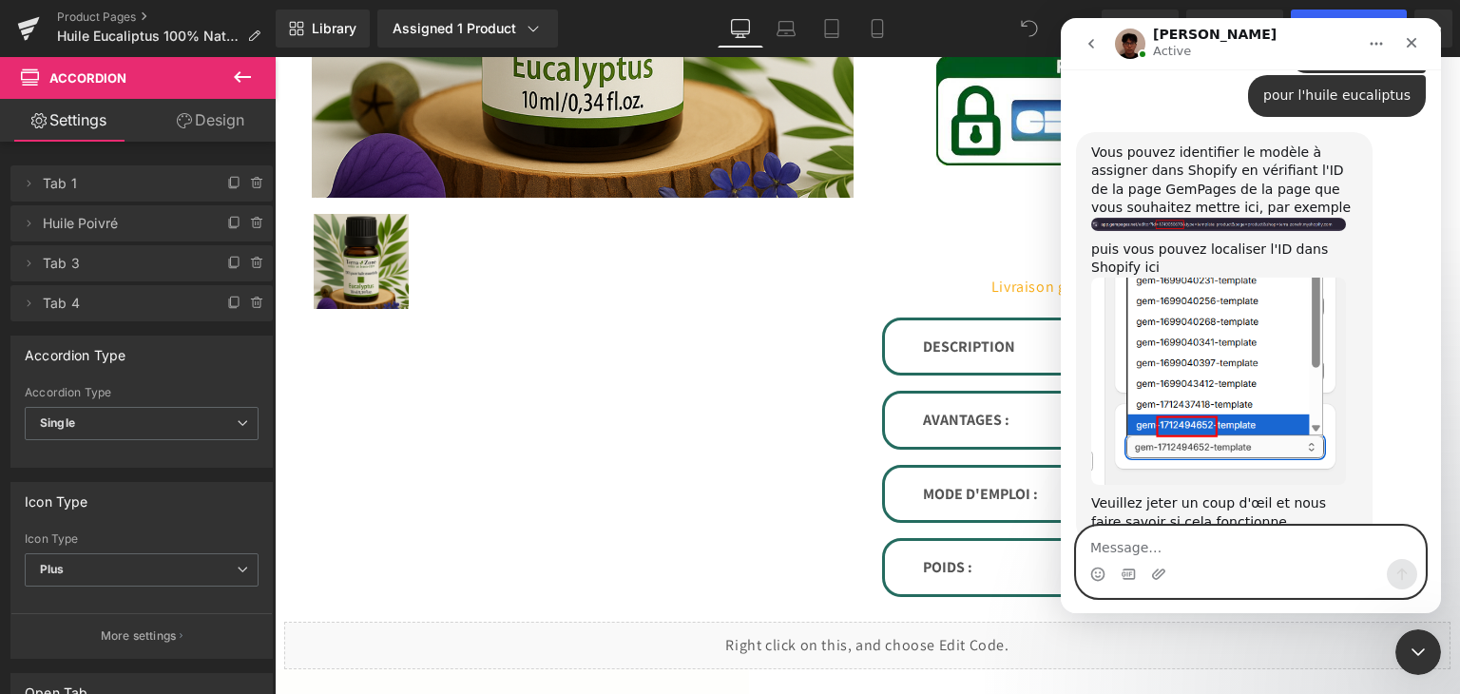
click at [1168, 545] on textarea "Message…" at bounding box center [1251, 543] width 348 height 32
type textarea "ce n'est pas le bon"
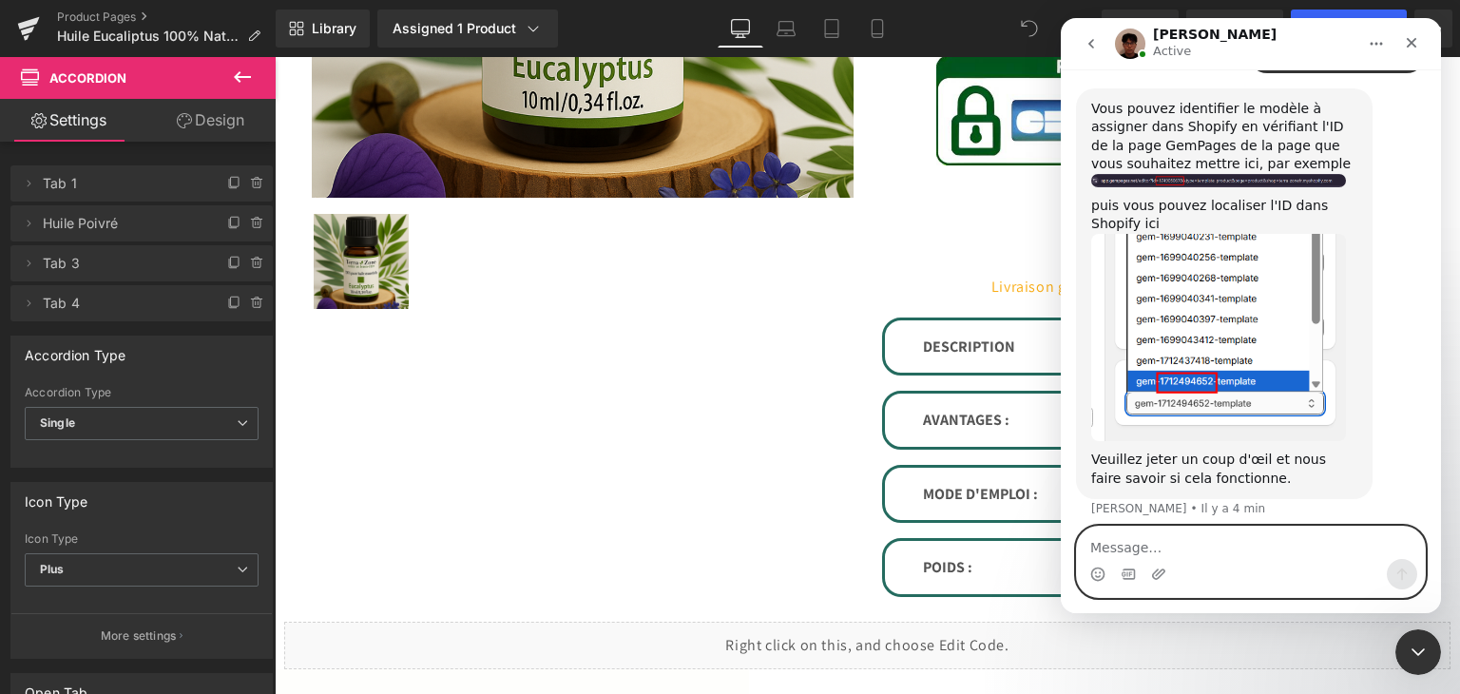
click at [1139, 547] on textarea "Message…" at bounding box center [1251, 543] width 348 height 32
type textarea "c'est celui d'un pack"
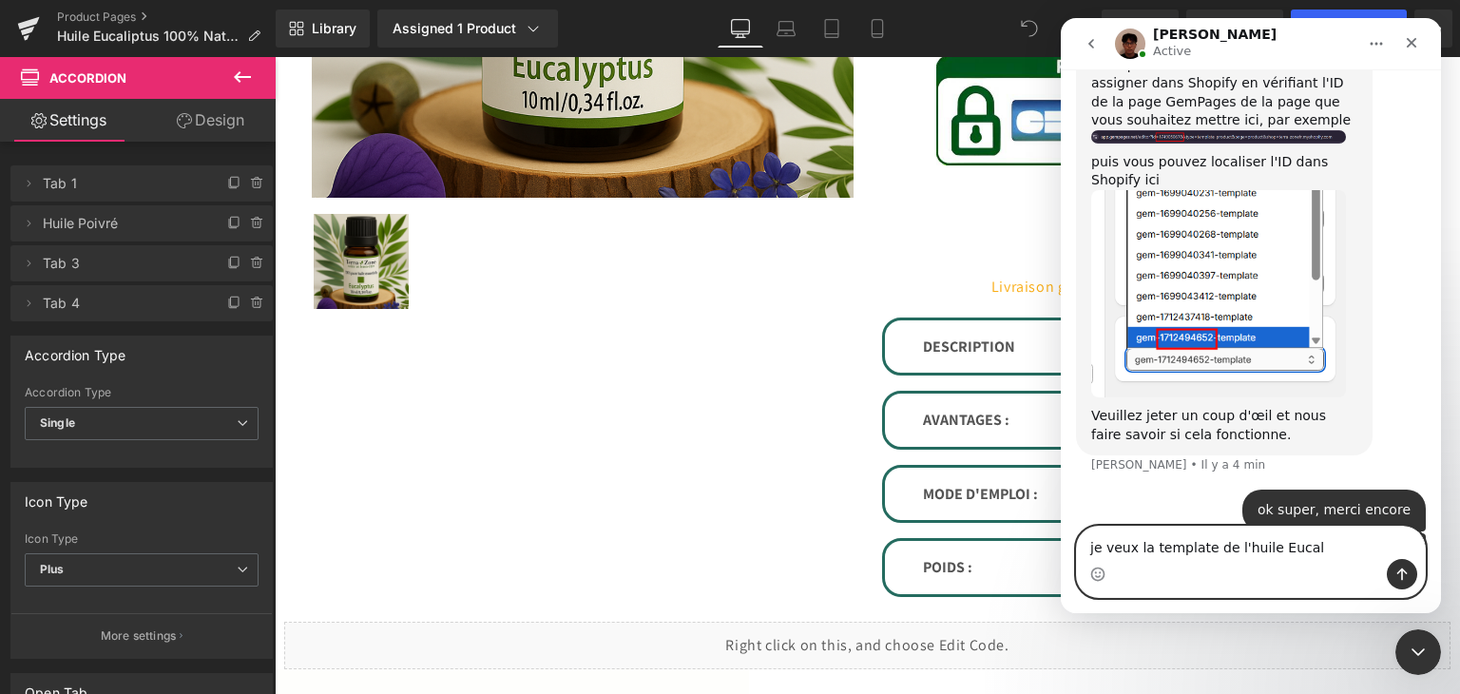
scroll to position [4237, 0]
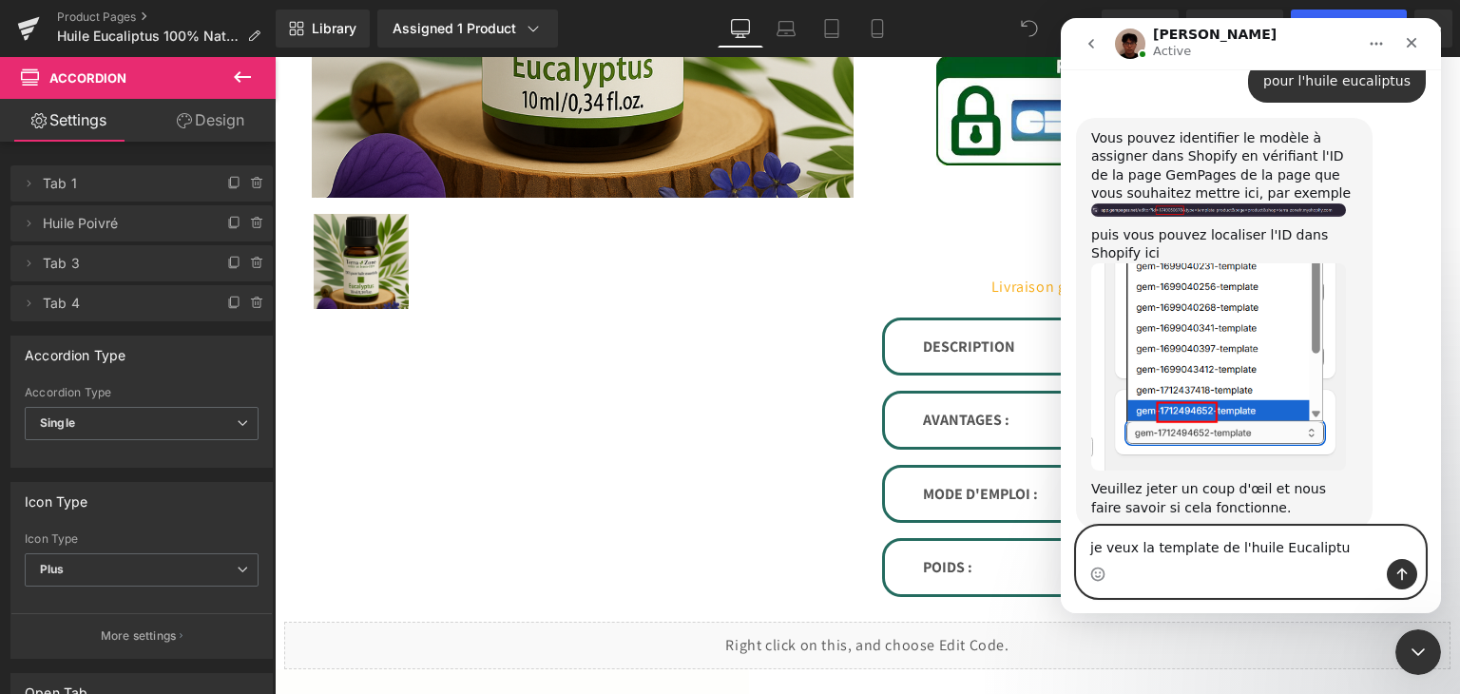
type textarea "je veux la template de l'huile Eucaliptus"
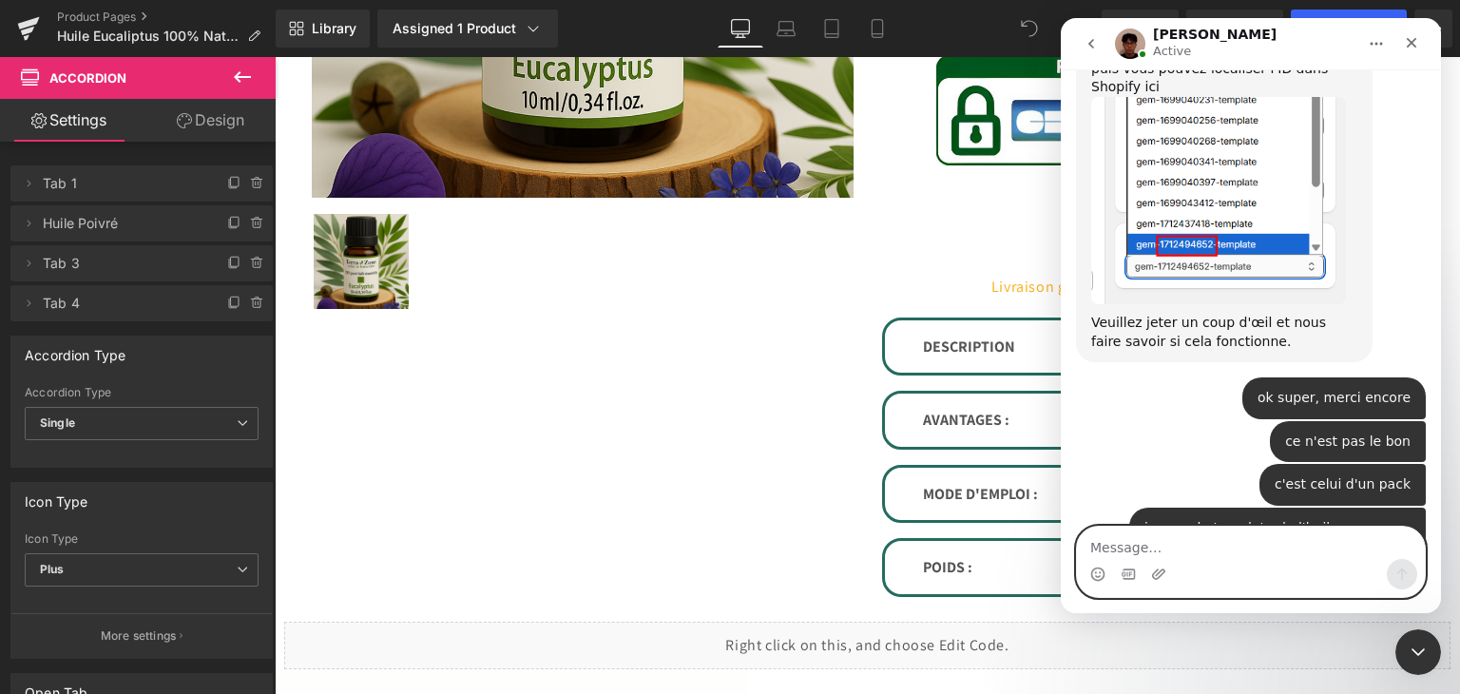
scroll to position [4411, 0]
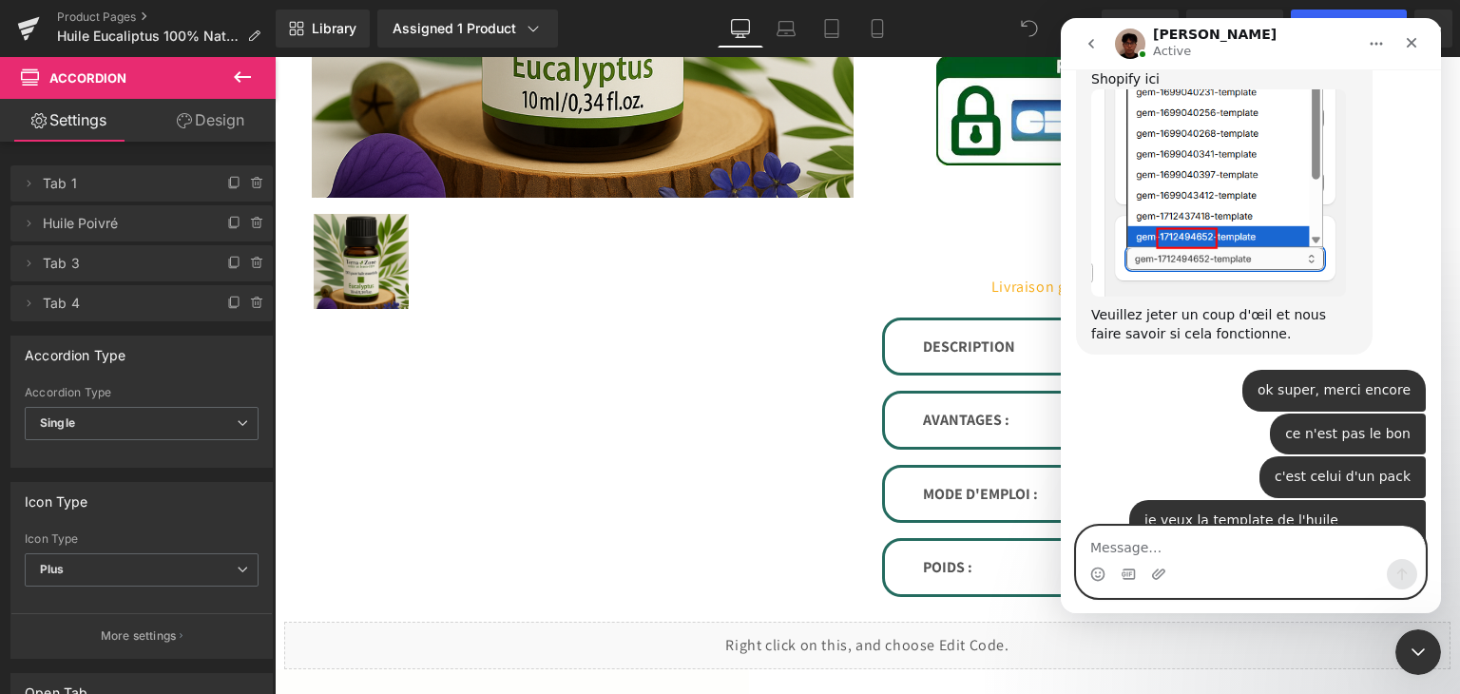
click at [1167, 556] on textarea "Message…" at bounding box center [1251, 543] width 348 height 32
type textarea "je ne sais pas comment faire"
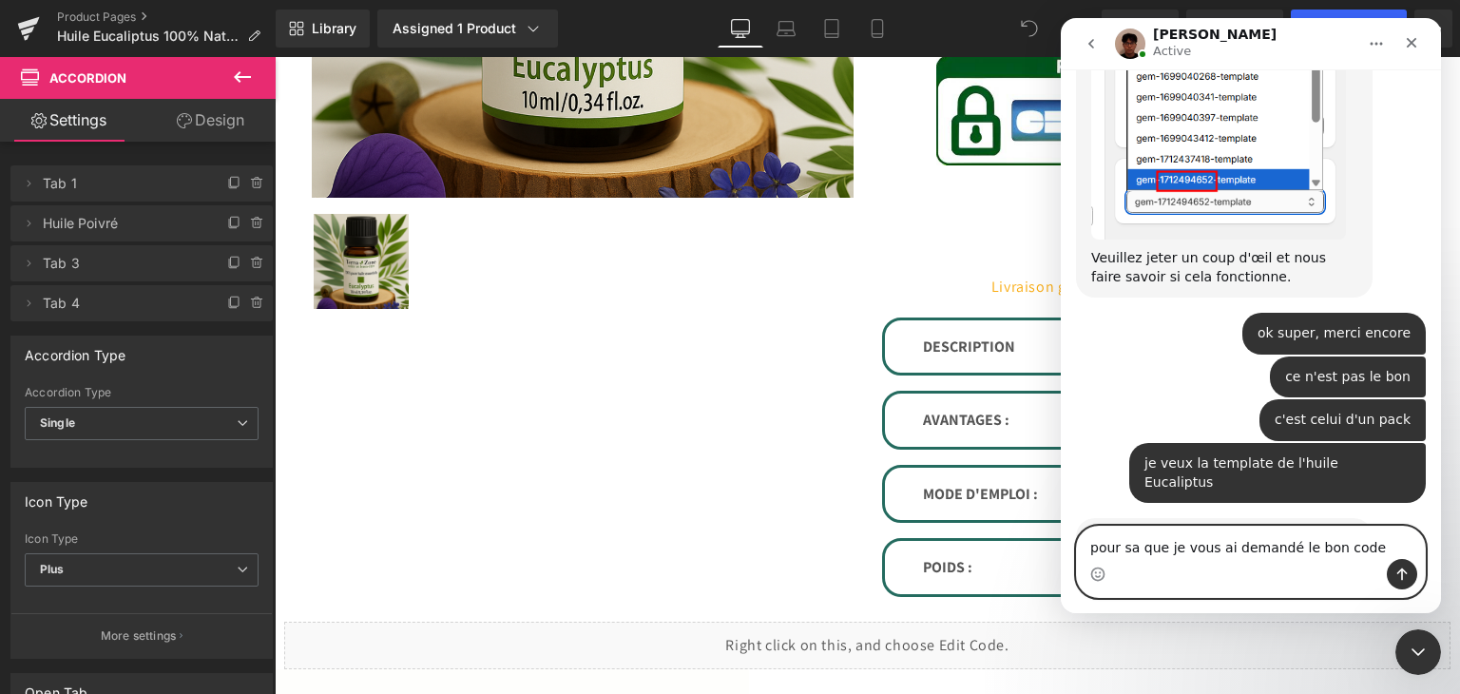
type textarea "pour sa que je vous ai demandé le bon code"
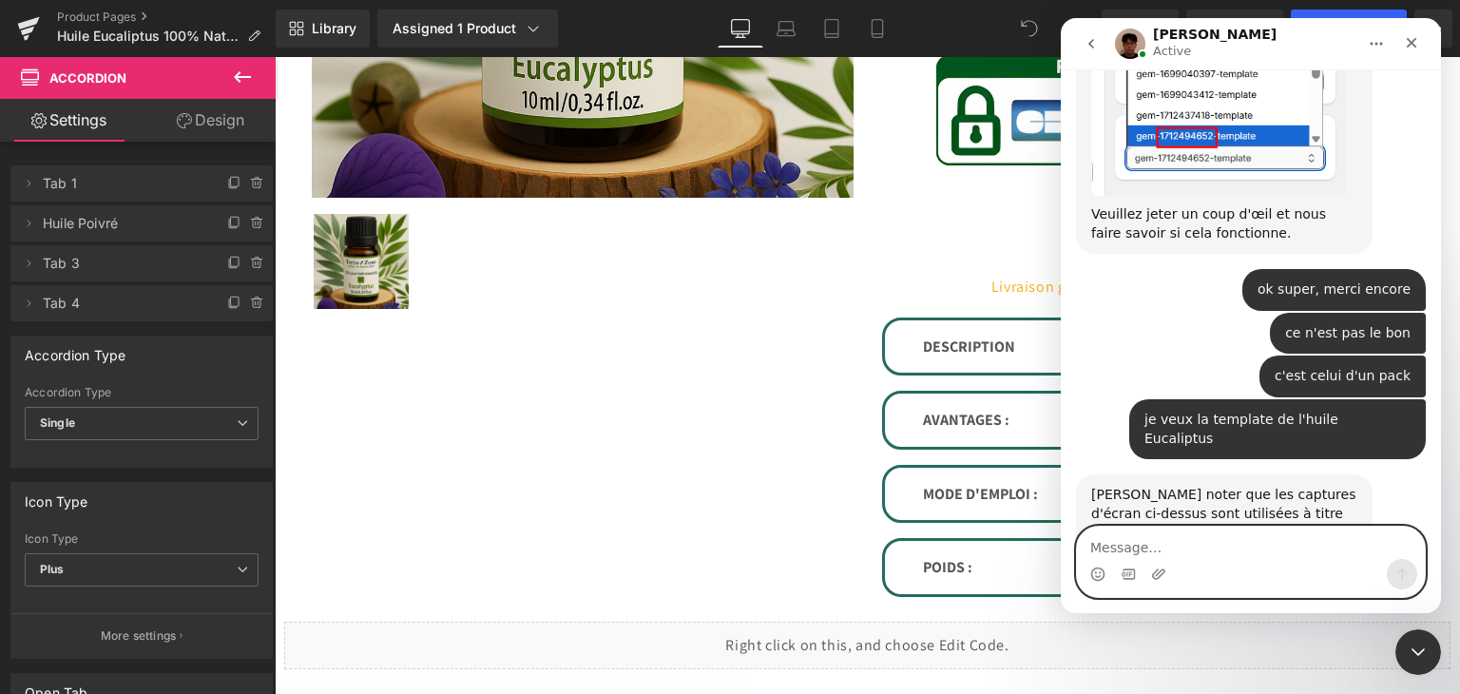
scroll to position [4585, 0]
